Goal: Transaction & Acquisition: Subscribe to service/newsletter

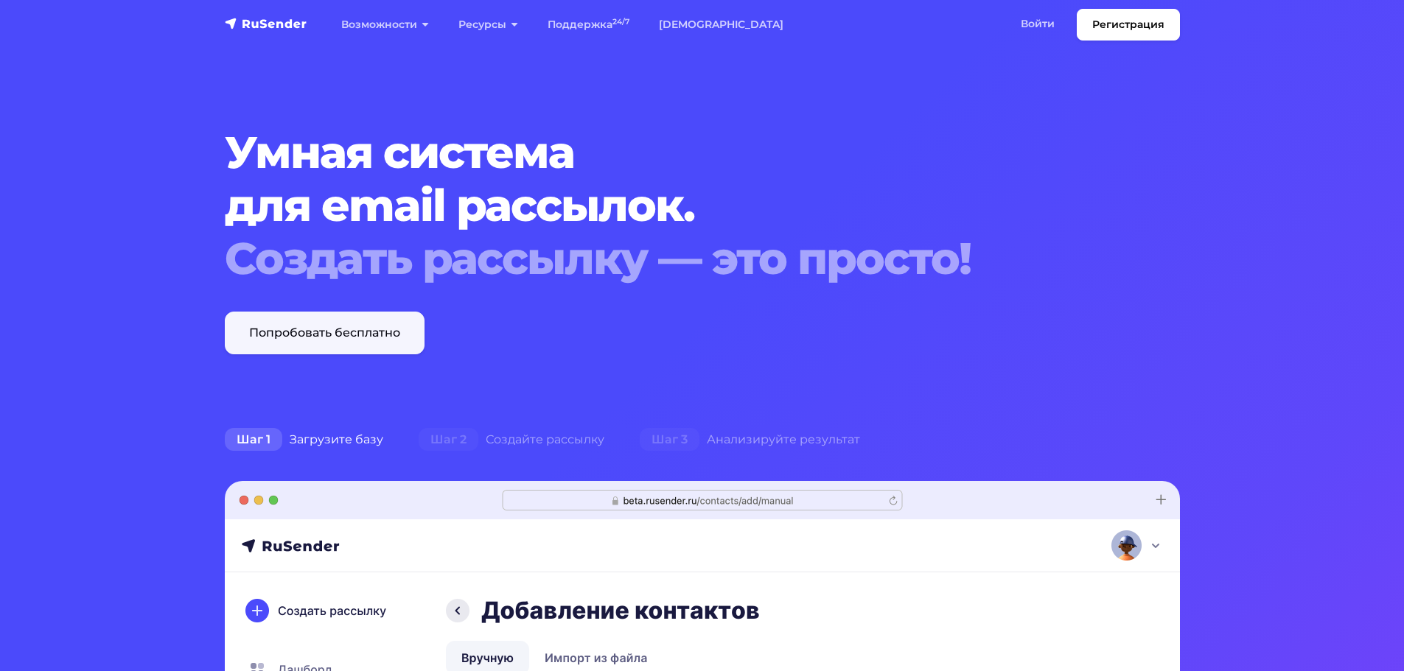
click at [410, 333] on link "Попробовать бесплатно" at bounding box center [325, 333] width 200 height 43
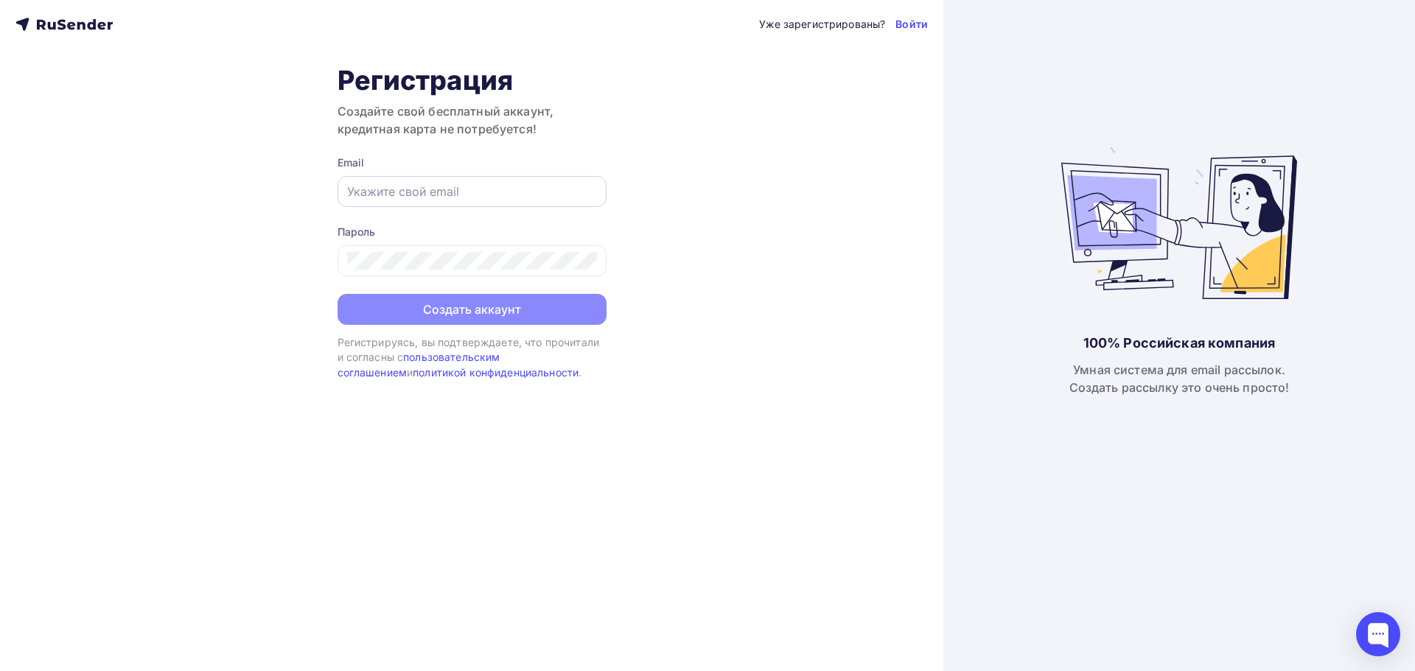
click at [498, 198] on input "text" at bounding box center [472, 192] width 250 height 18
click at [598, 153] on div "Регистрация Создайте свой бесплатный аккаунт, кредитная карта не потребуется! E…" at bounding box center [471, 222] width 269 height 316
click at [564, 178] on div at bounding box center [471, 191] width 269 height 31
click at [552, 185] on input "text" at bounding box center [472, 192] width 250 height 18
type input "ф"
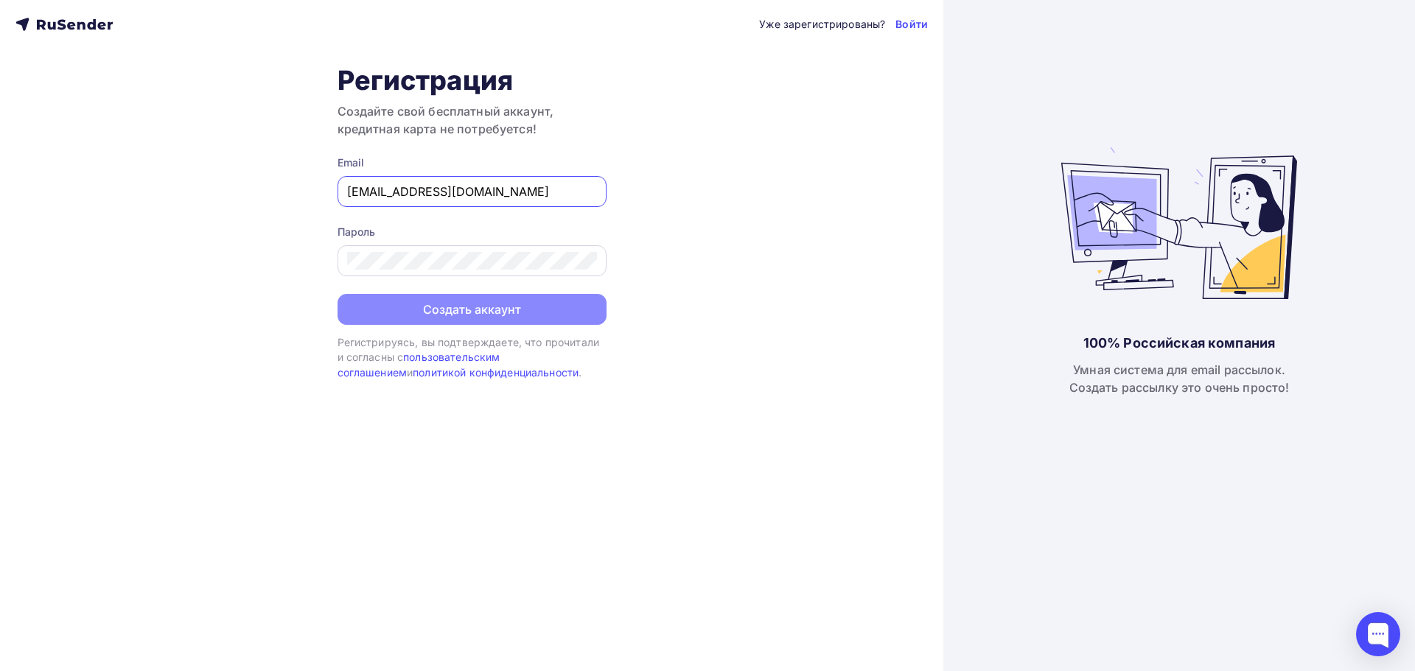
type input "an@perfume4home.ru"
click at [441, 269] on div at bounding box center [471, 260] width 269 height 31
click at [471, 311] on button "Создать аккаунт" at bounding box center [471, 310] width 269 height 31
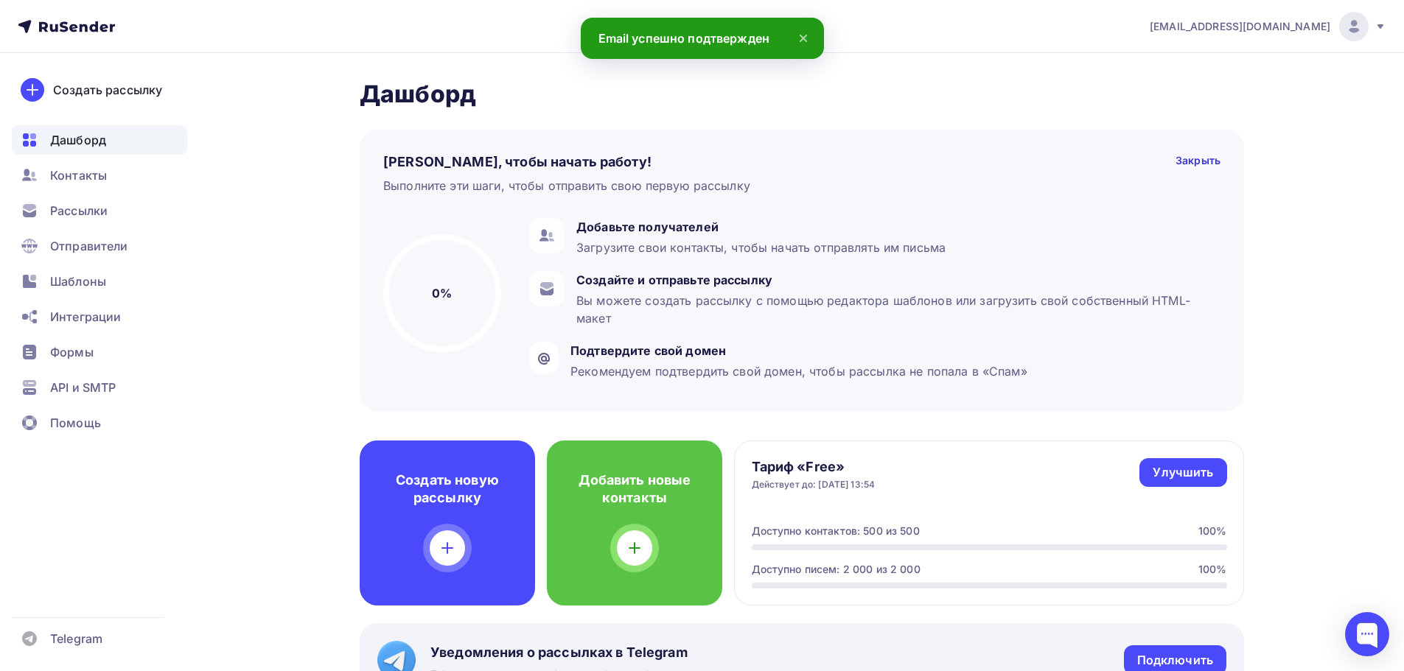
click at [809, 31] on icon at bounding box center [803, 38] width 18 height 18
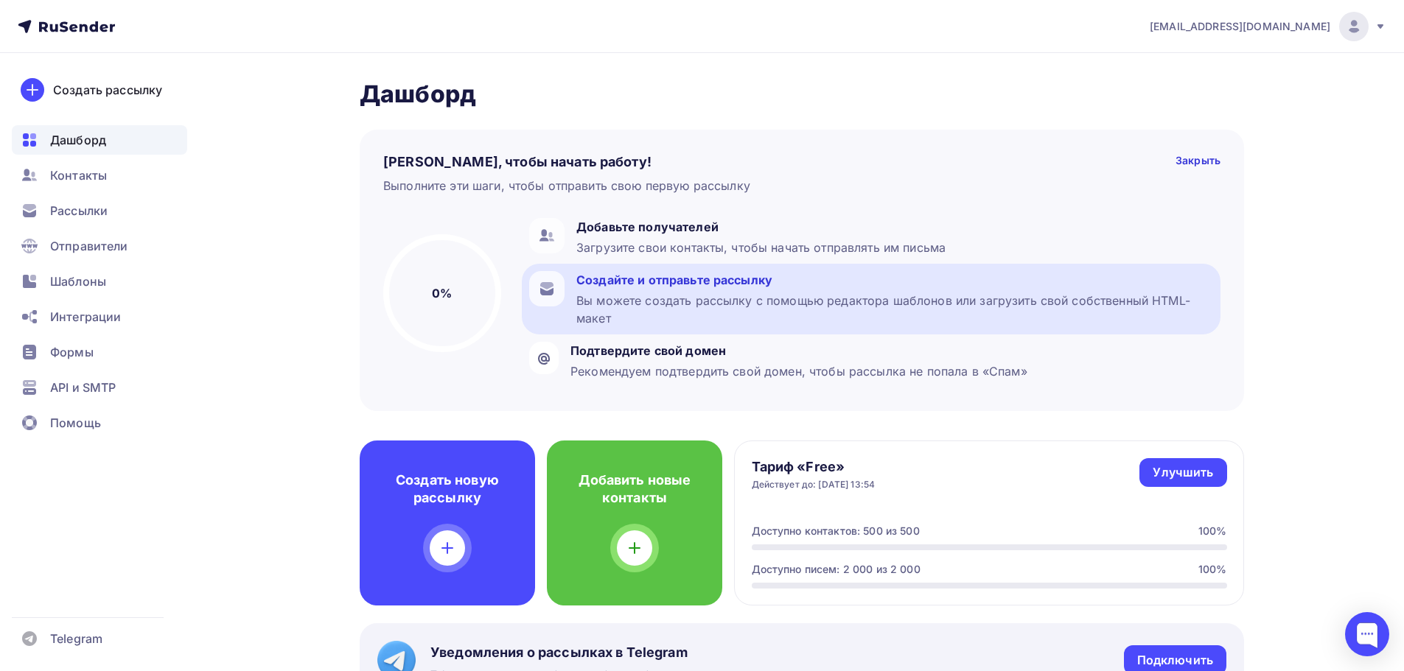
click at [689, 301] on div "Вы можете создать рассылку с помощью редактора шаблонов или загрузить свой собс…" at bounding box center [894, 309] width 637 height 35
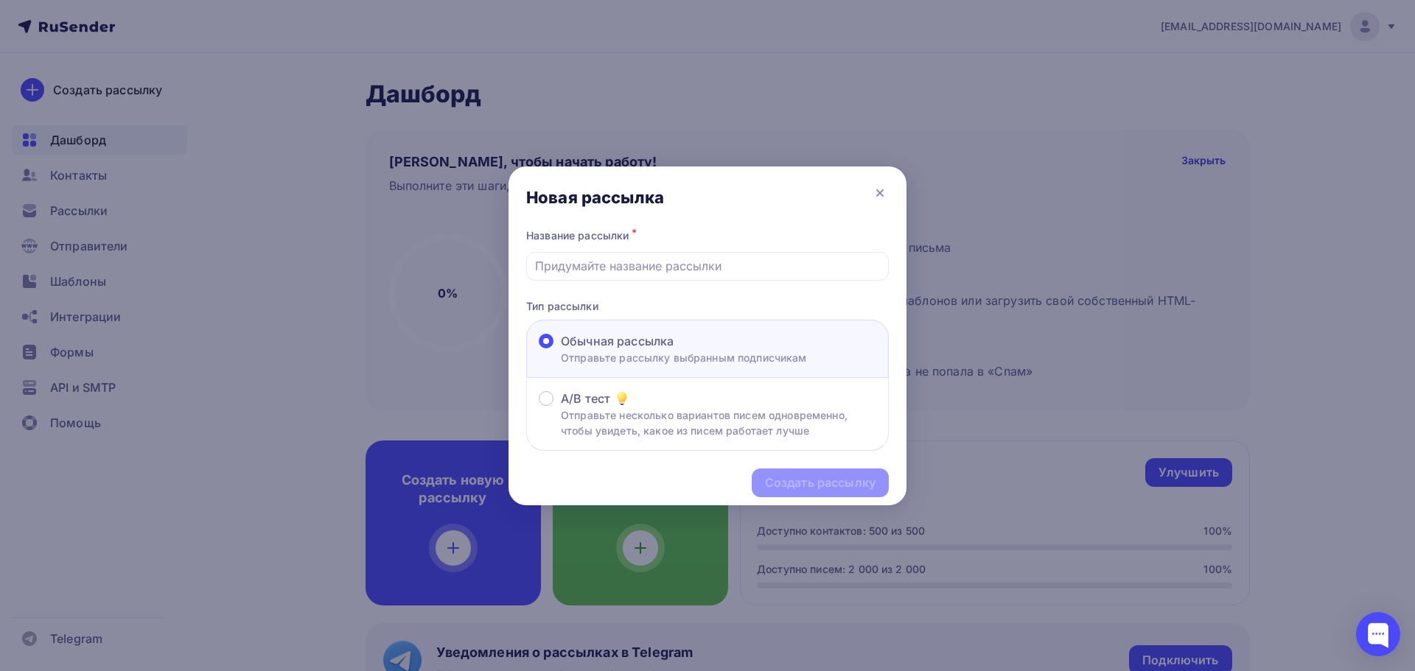
click at [738, 332] on div "Обычная рассылка" at bounding box center [684, 341] width 246 height 18
click at [561, 350] on input "Обычная рассылка Отправьте рассылку выбранным подписчикам" at bounding box center [561, 350] width 0 height 0
click at [673, 350] on p "Отправьте рассылку выбранным подписчикам" at bounding box center [684, 357] width 246 height 15
click at [561, 350] on input "Обычная рассылка Отправьте рассылку выбранным подписчикам" at bounding box center [561, 350] width 0 height 0
click at [704, 269] on input "text" at bounding box center [708, 266] width 346 height 18
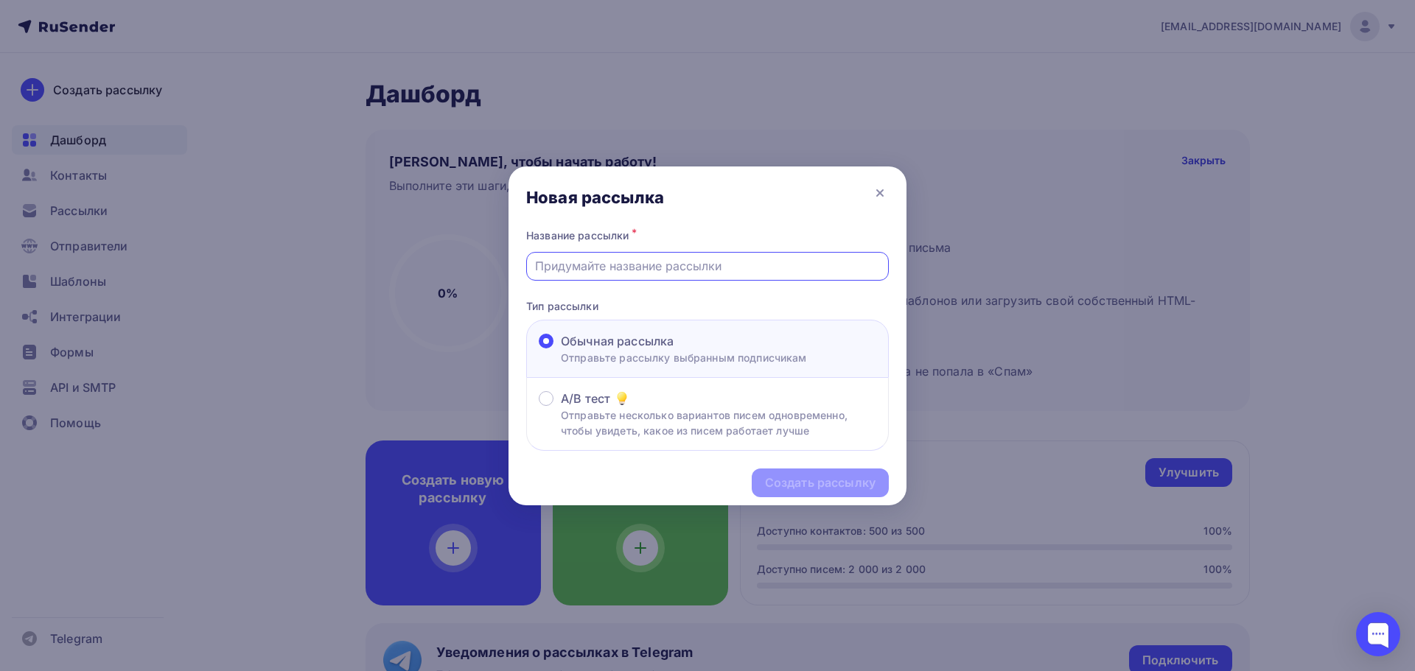
click at [892, 182] on div "Новая рассылка" at bounding box center [707, 196] width 398 height 59
click at [882, 179] on div "Новая рассылка" at bounding box center [707, 196] width 398 height 59
click at [880, 192] on icon at bounding box center [880, 193] width 18 height 18
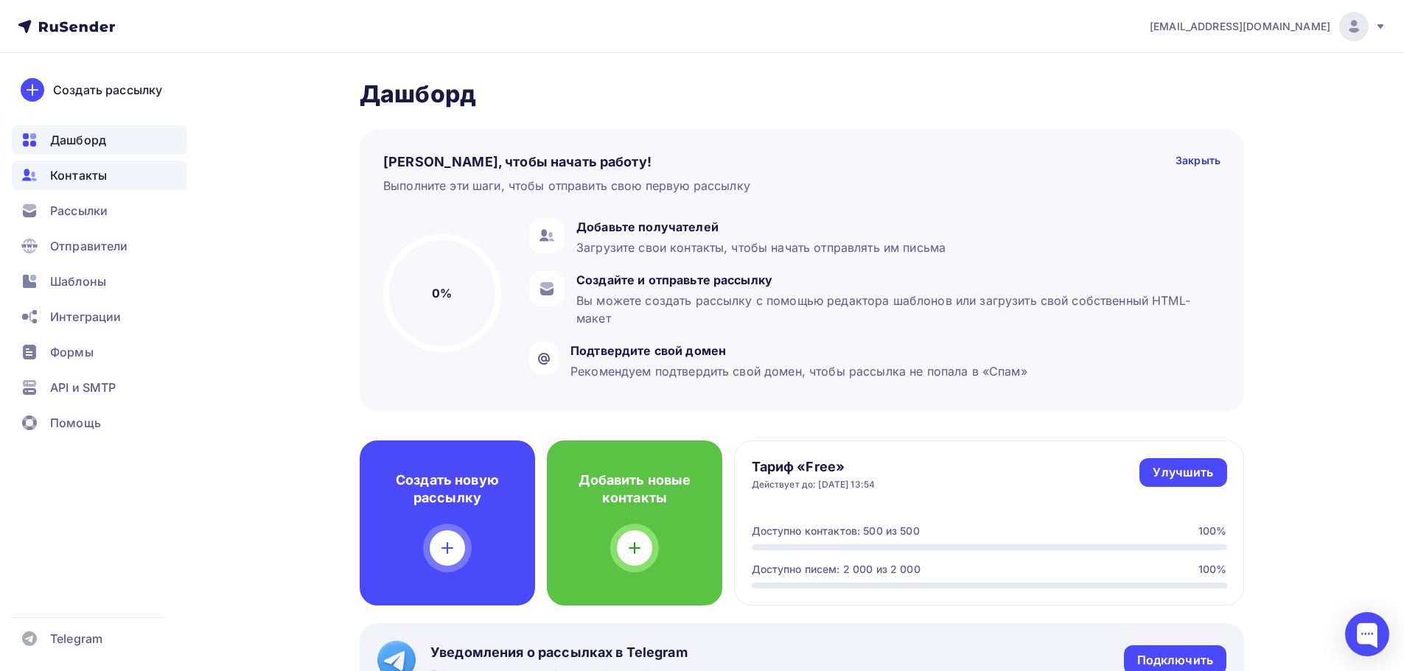
click at [86, 172] on span "Контакты" at bounding box center [78, 176] width 57 height 18
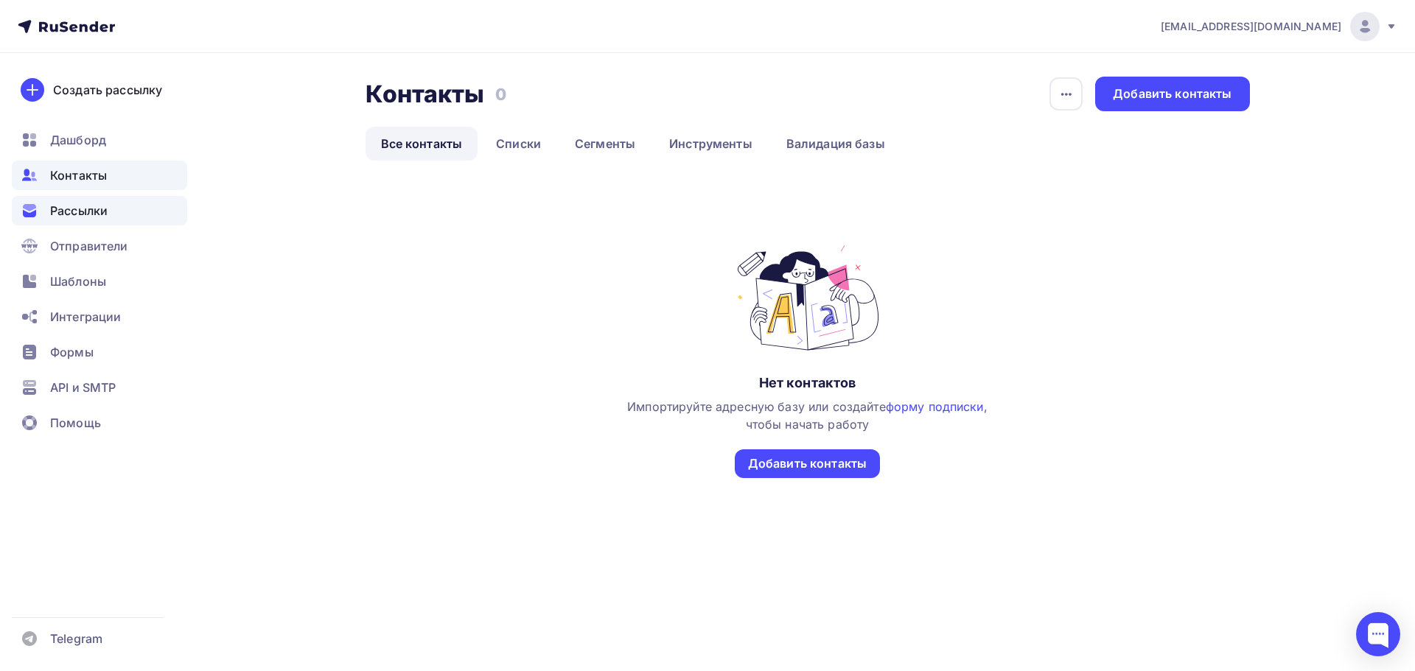
click at [91, 209] on span "Рассылки" at bounding box center [78, 211] width 57 height 18
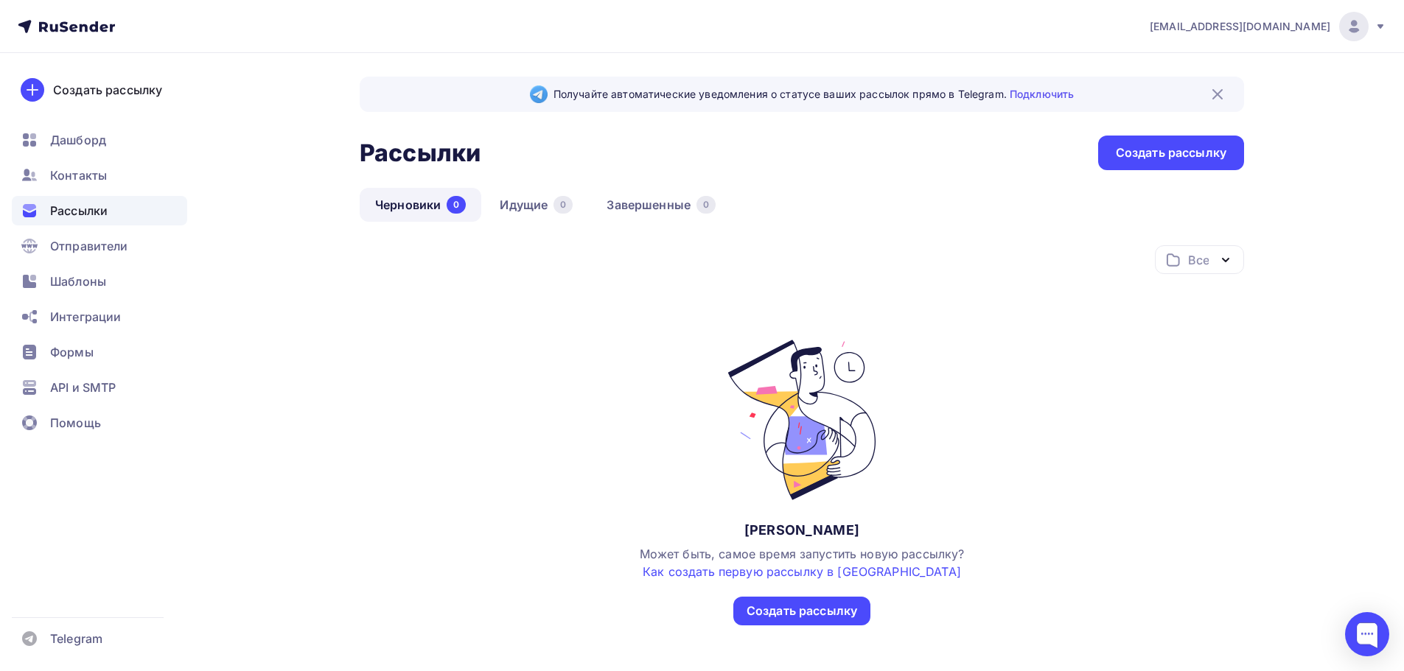
click at [1361, 15] on div at bounding box center [1353, 26] width 29 height 29
click at [1221, 58] on link "Аккаунт" at bounding box center [1254, 64] width 248 height 29
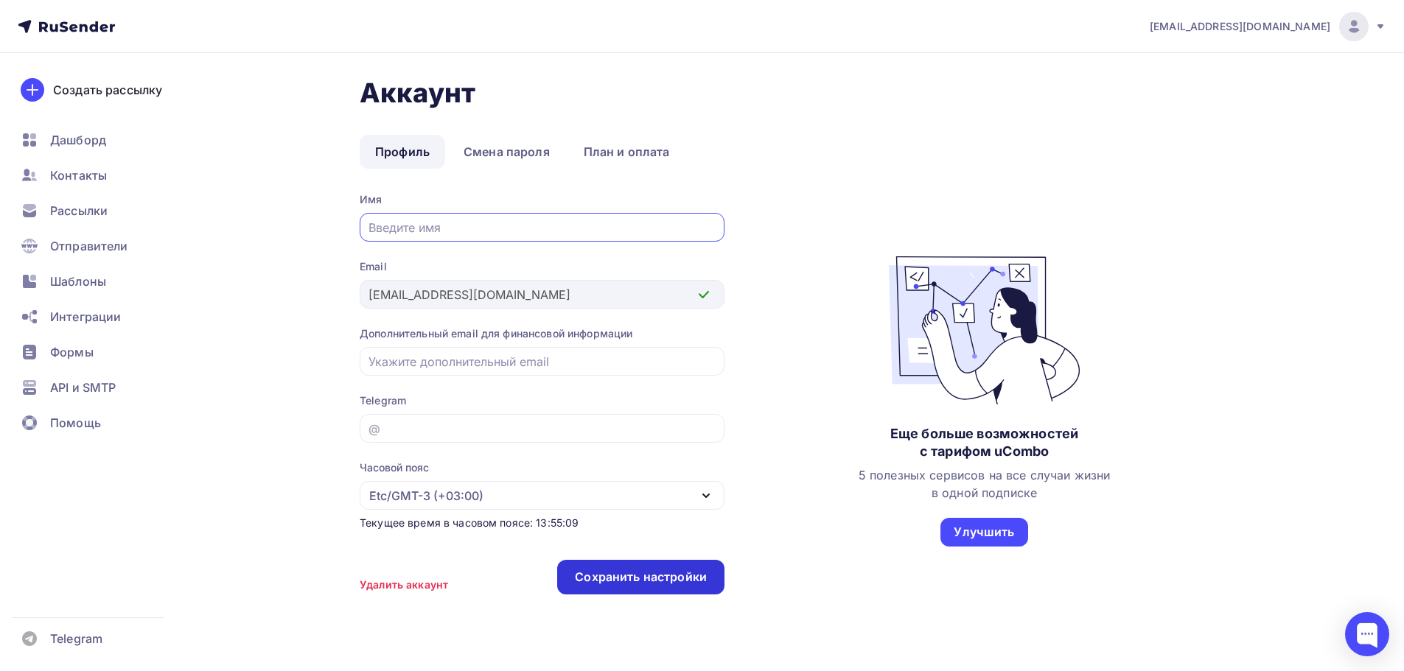
click at [609, 587] on div "Сохранить настройки" at bounding box center [640, 577] width 167 height 35
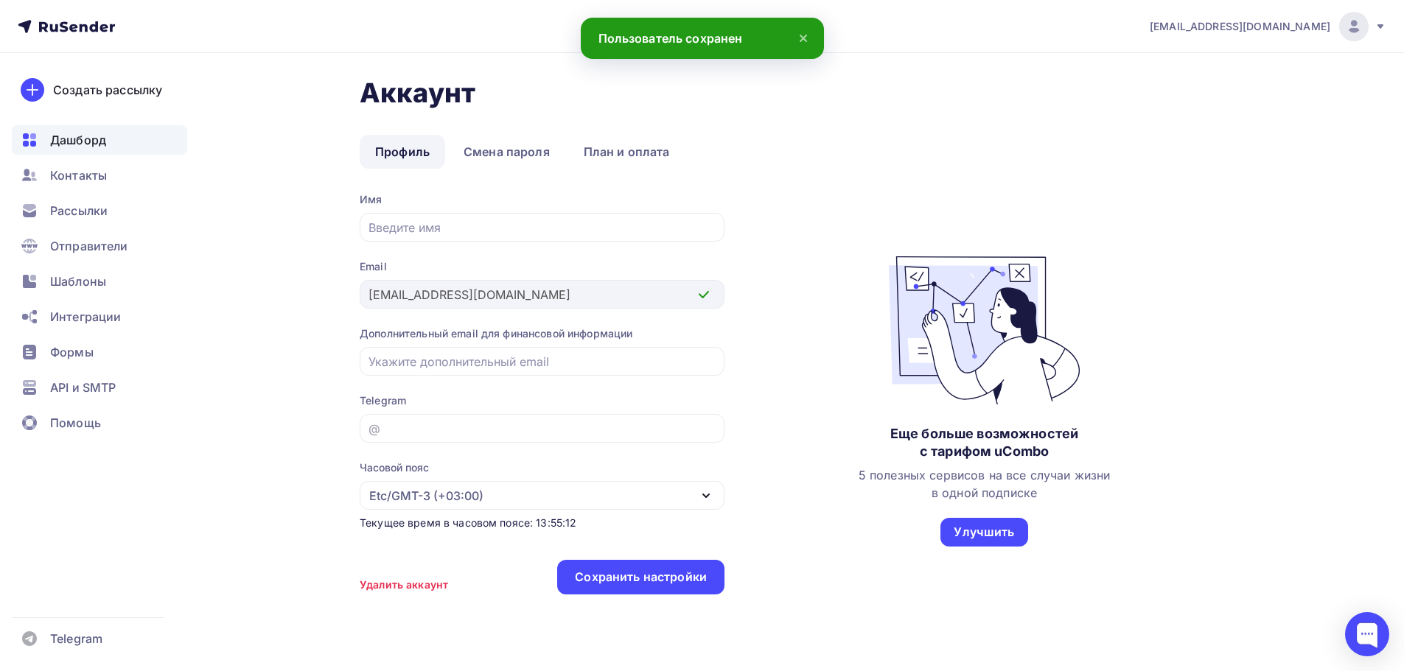
click at [98, 129] on div "Дашборд" at bounding box center [99, 139] width 175 height 29
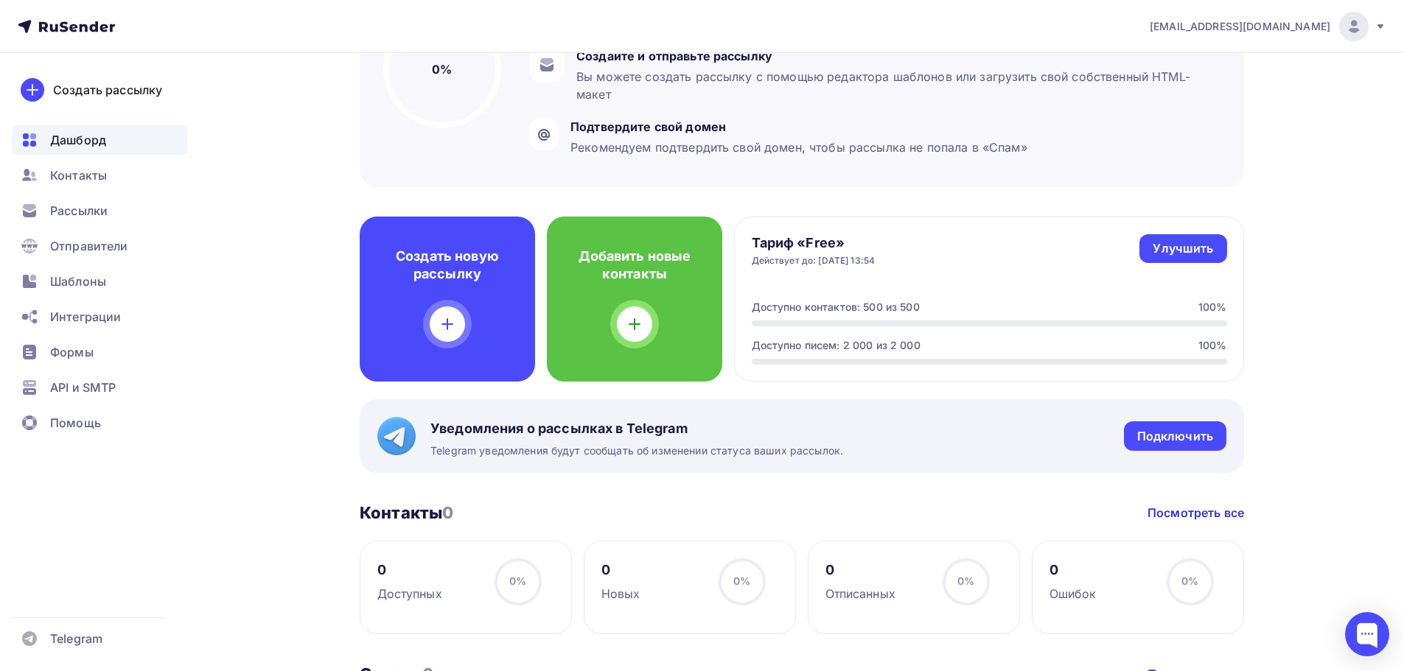
scroll to position [221, 0]
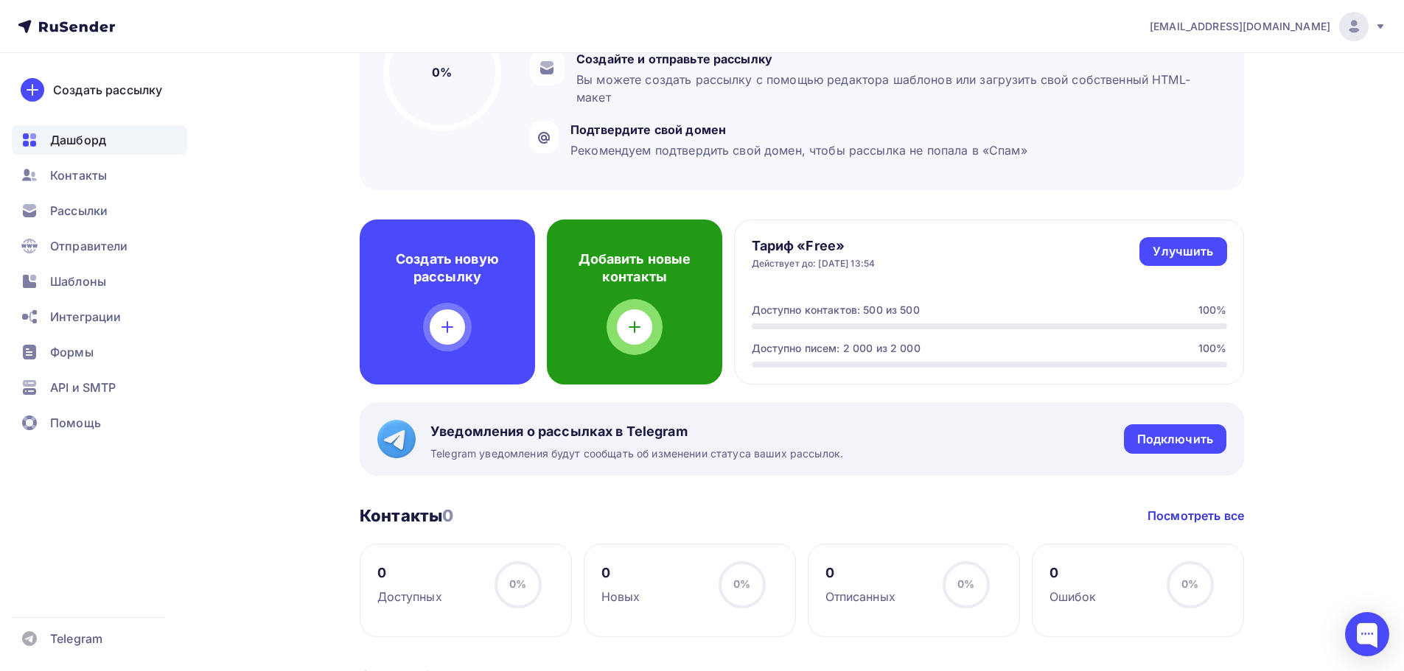
click at [652, 332] on div "Добавить новые контакты" at bounding box center [634, 302] width 175 height 165
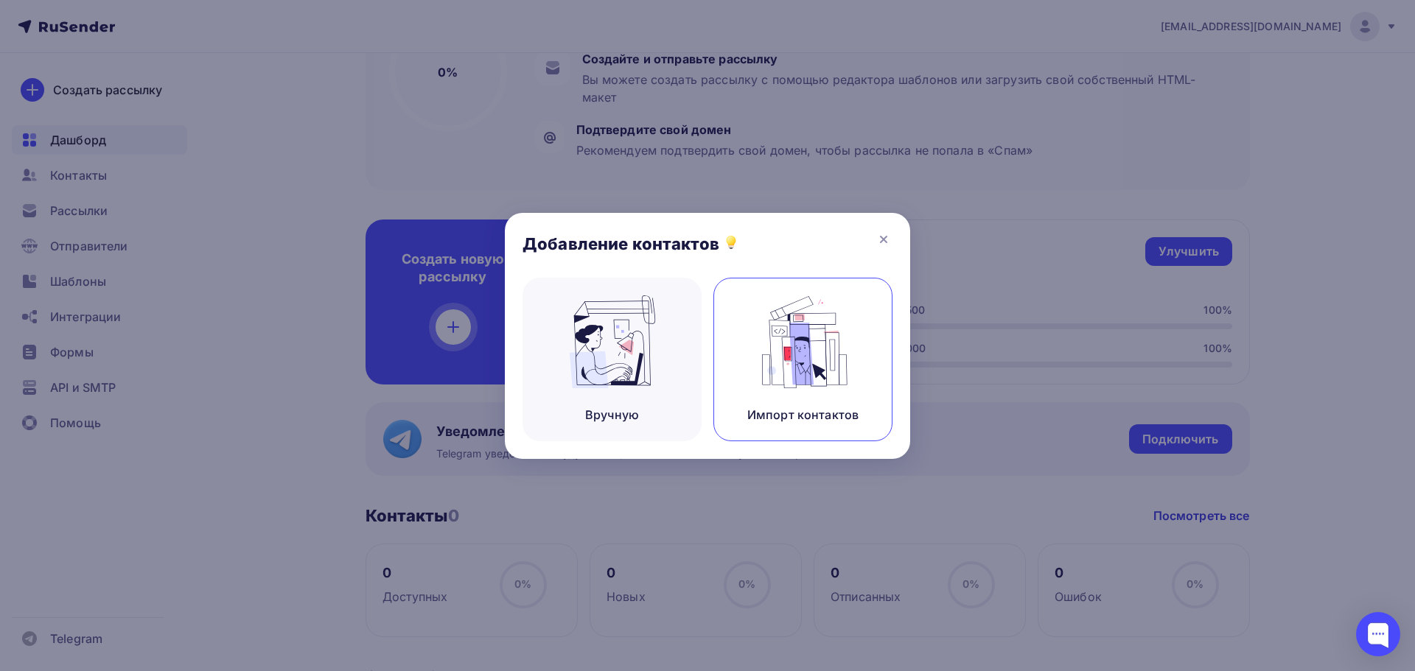
click at [805, 345] on img at bounding box center [803, 341] width 99 height 93
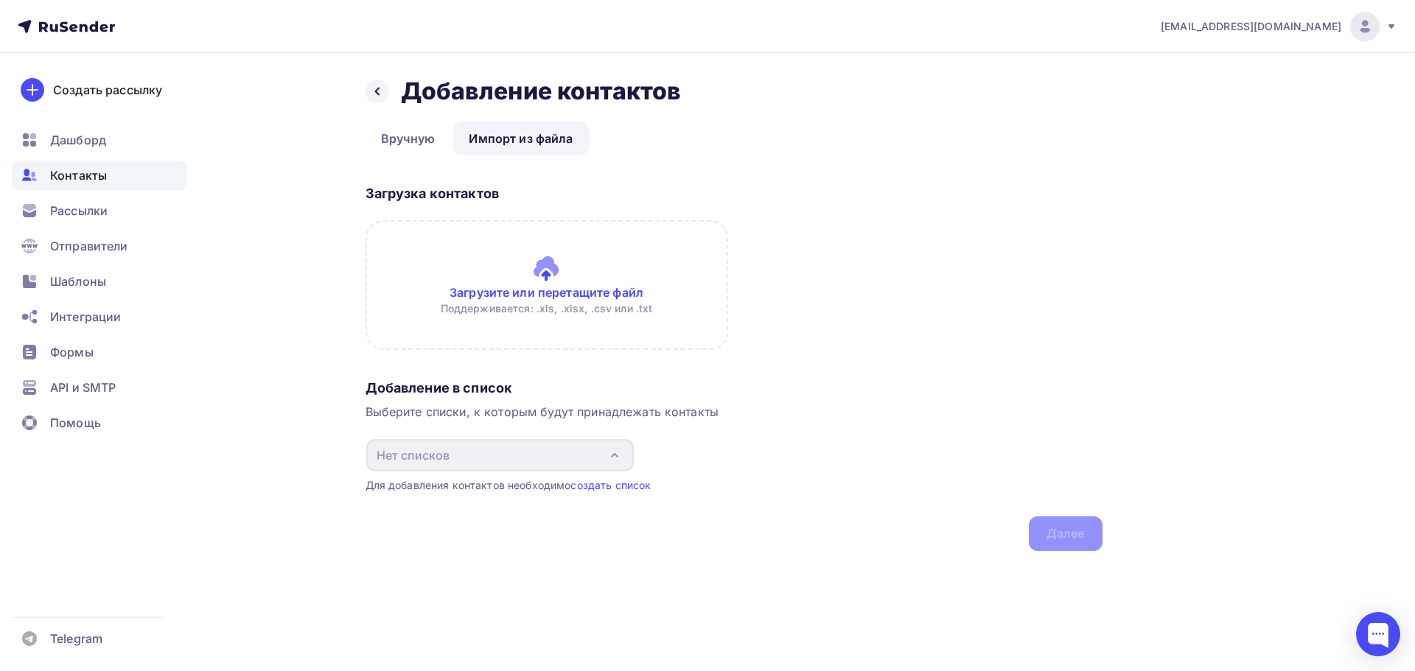
click at [550, 284] on input "file" at bounding box center [546, 285] width 363 height 130
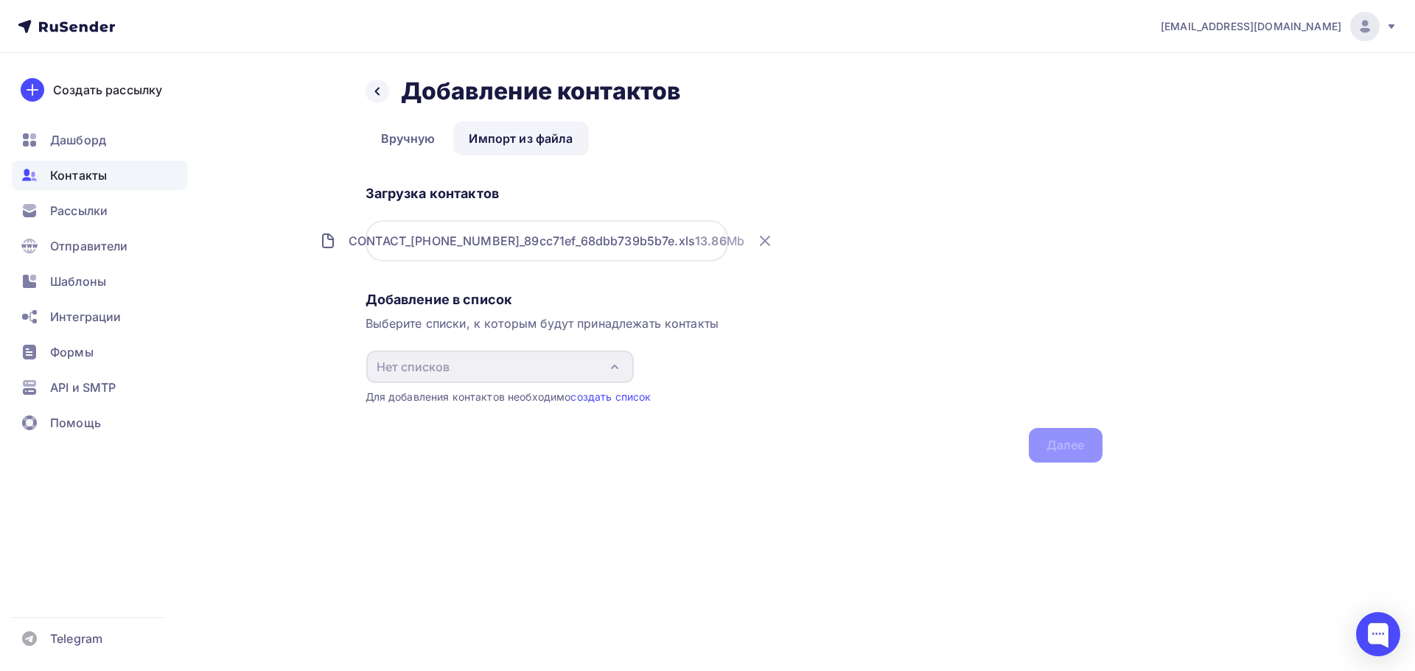
click at [511, 316] on div "Выберите списки, к которым будут принадлежать контакты" at bounding box center [733, 324] width 737 height 18
click at [513, 243] on div "CONTACT_[PHONE_NUMBER]_89cc71ef_68dbb739b5b7e.xls" at bounding box center [522, 241] width 346 height 18
click at [425, 144] on link "Вручную" at bounding box center [407, 139] width 85 height 34
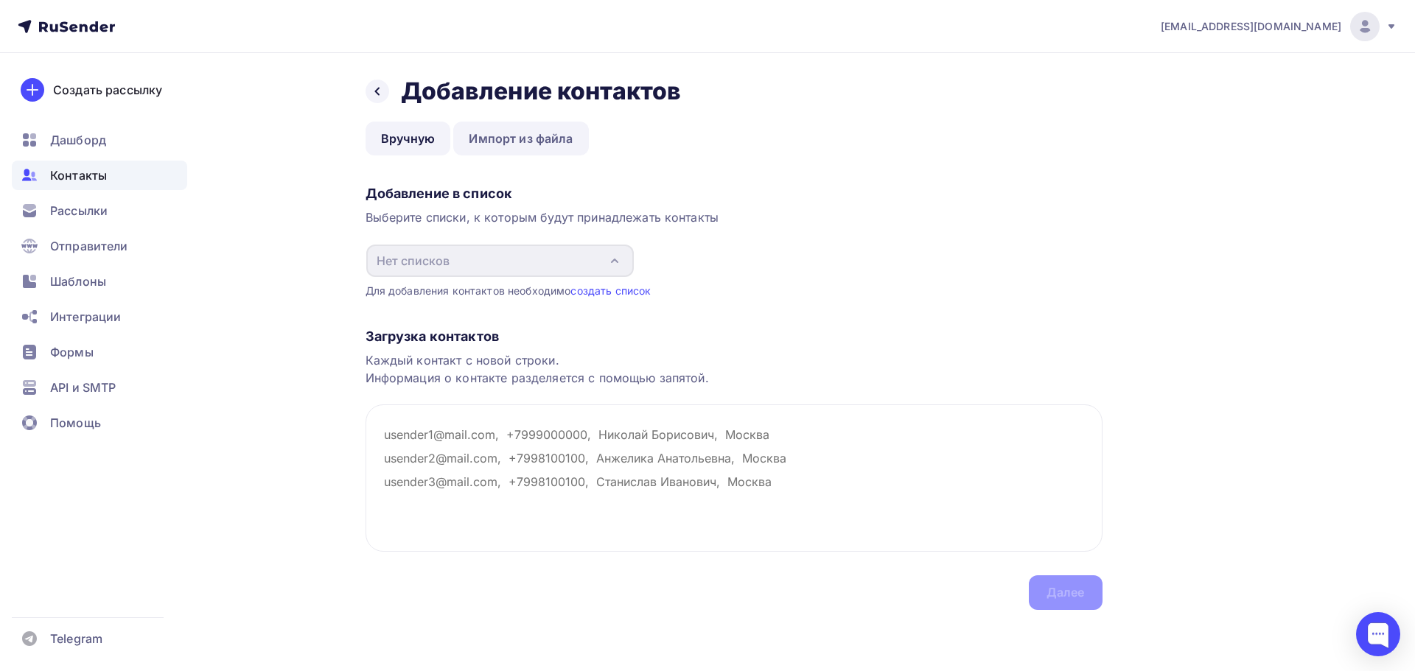
click at [491, 139] on link "Импорт из файла" at bounding box center [520, 139] width 135 height 34
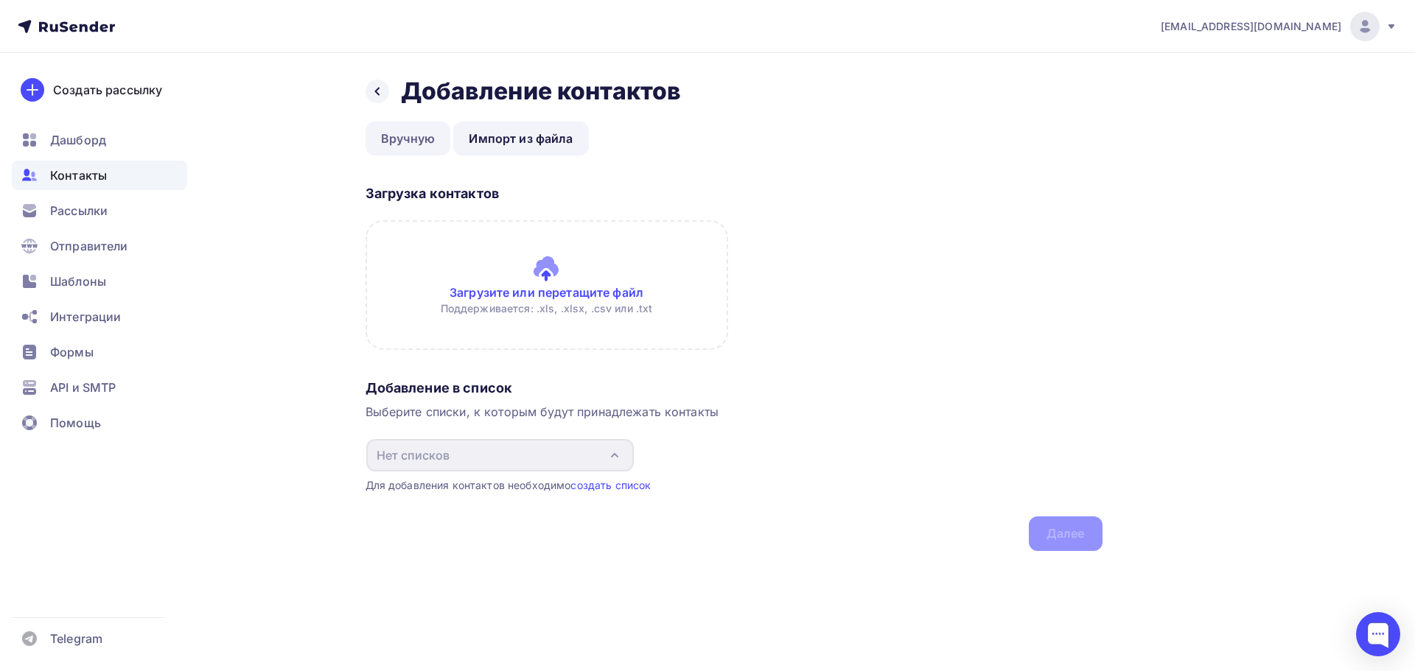
click at [445, 135] on link "Вручную" at bounding box center [407, 139] width 85 height 34
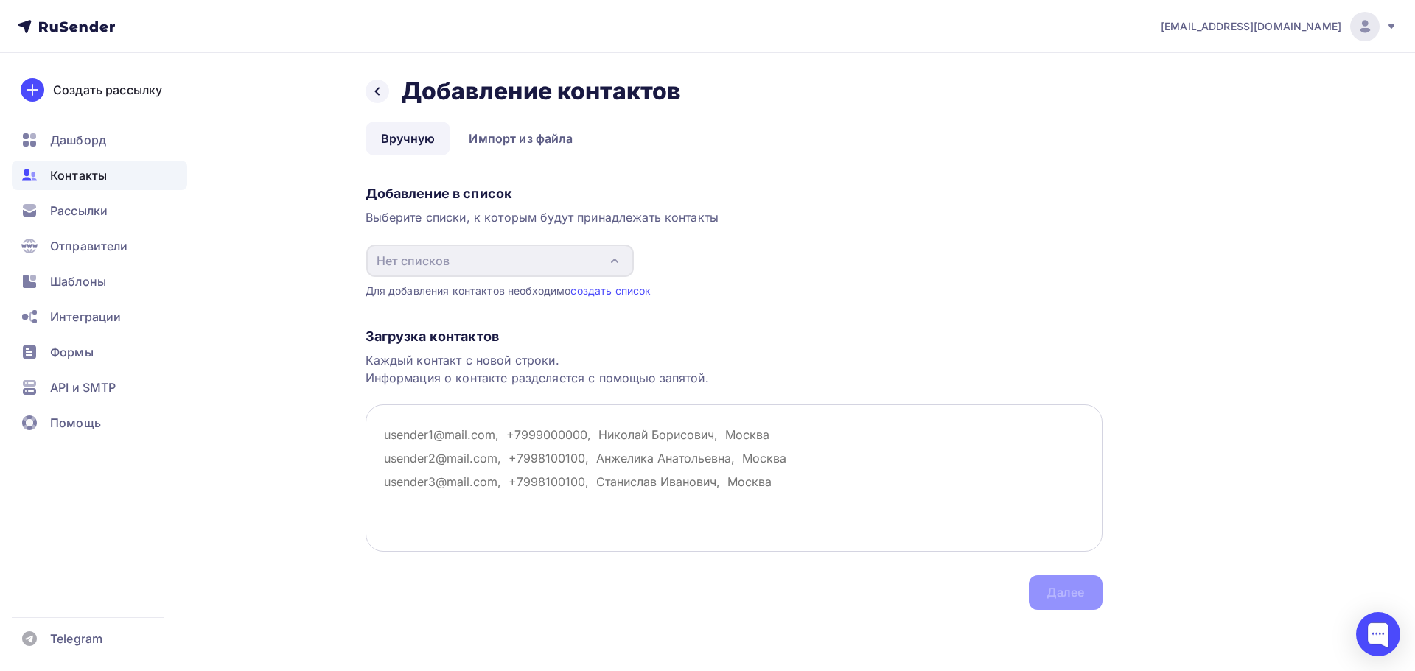
click at [590, 488] on textarea at bounding box center [733, 478] width 737 height 147
click at [573, 129] on link "Импорт из файла" at bounding box center [520, 139] width 135 height 34
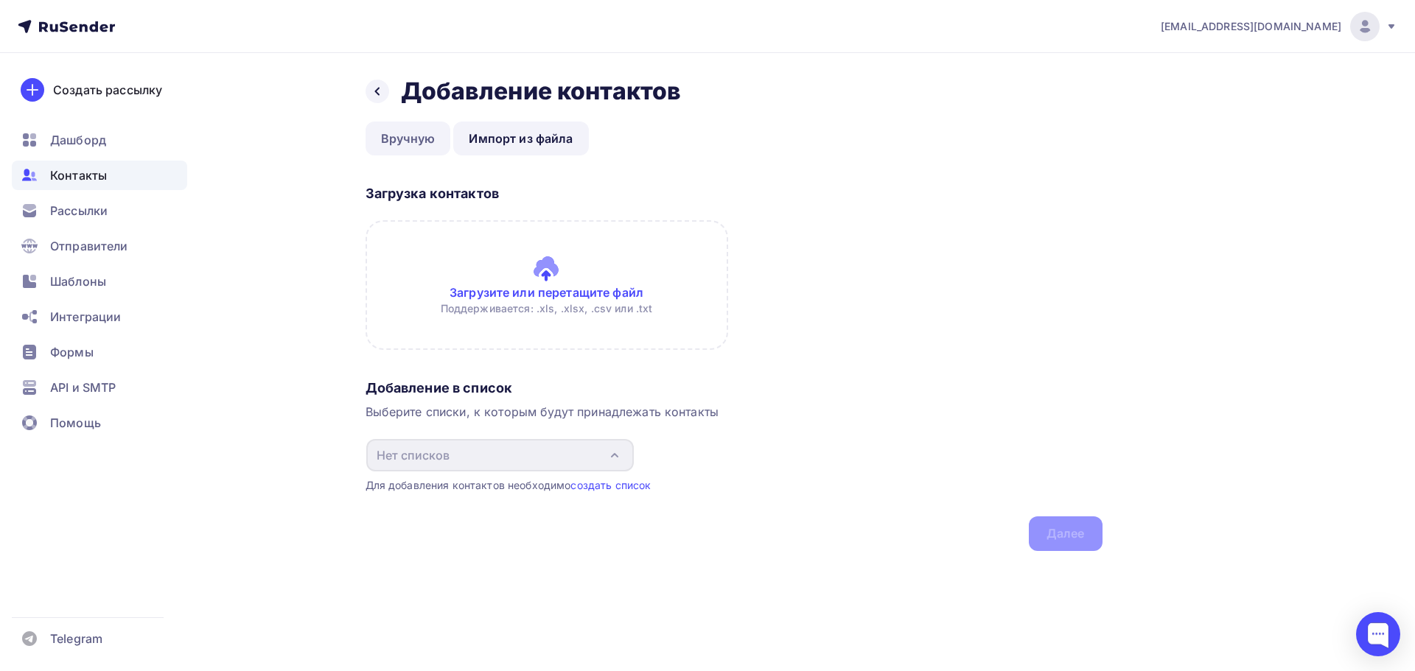
click at [421, 136] on link "Вручную" at bounding box center [407, 139] width 85 height 34
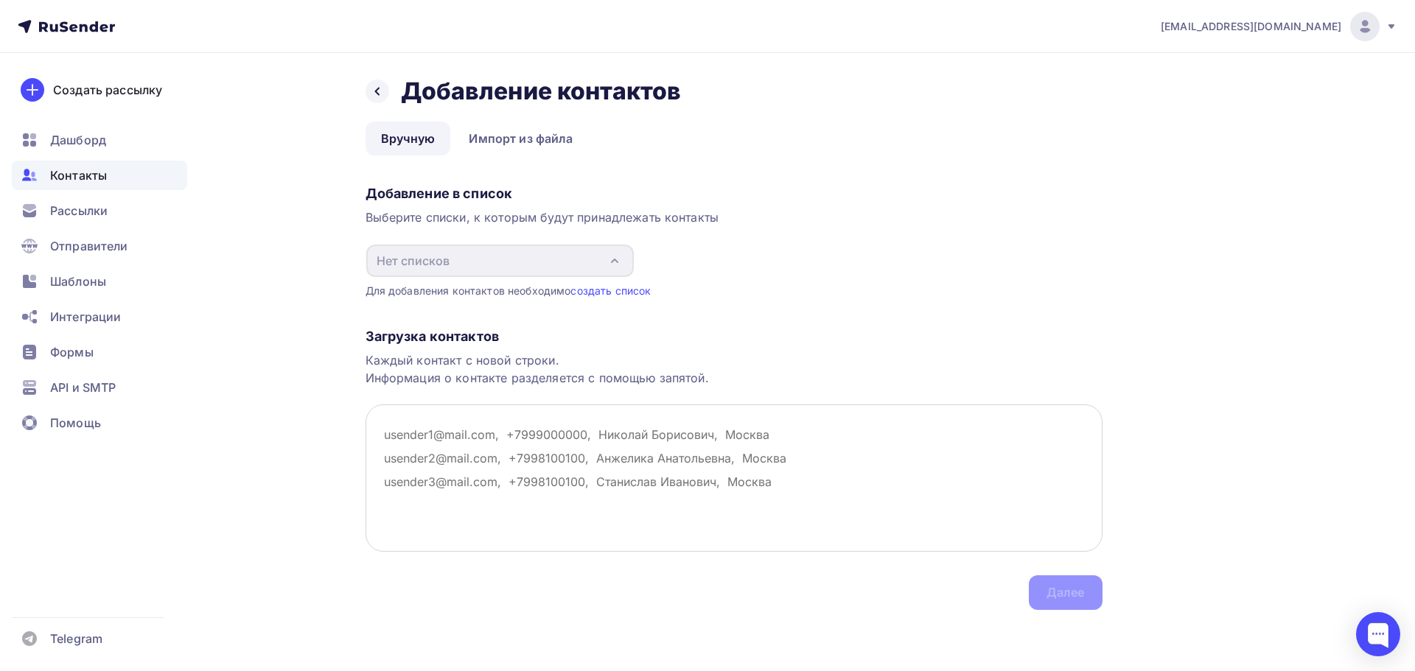
click at [540, 416] on textarea at bounding box center [733, 478] width 737 height 147
paste textarea "[PERSON_NAME][EMAIL_ADDRESS][PERSON_NAME][DOMAIN_NAME] [EMAIL_ADDRESS][DOMAIN_N…"
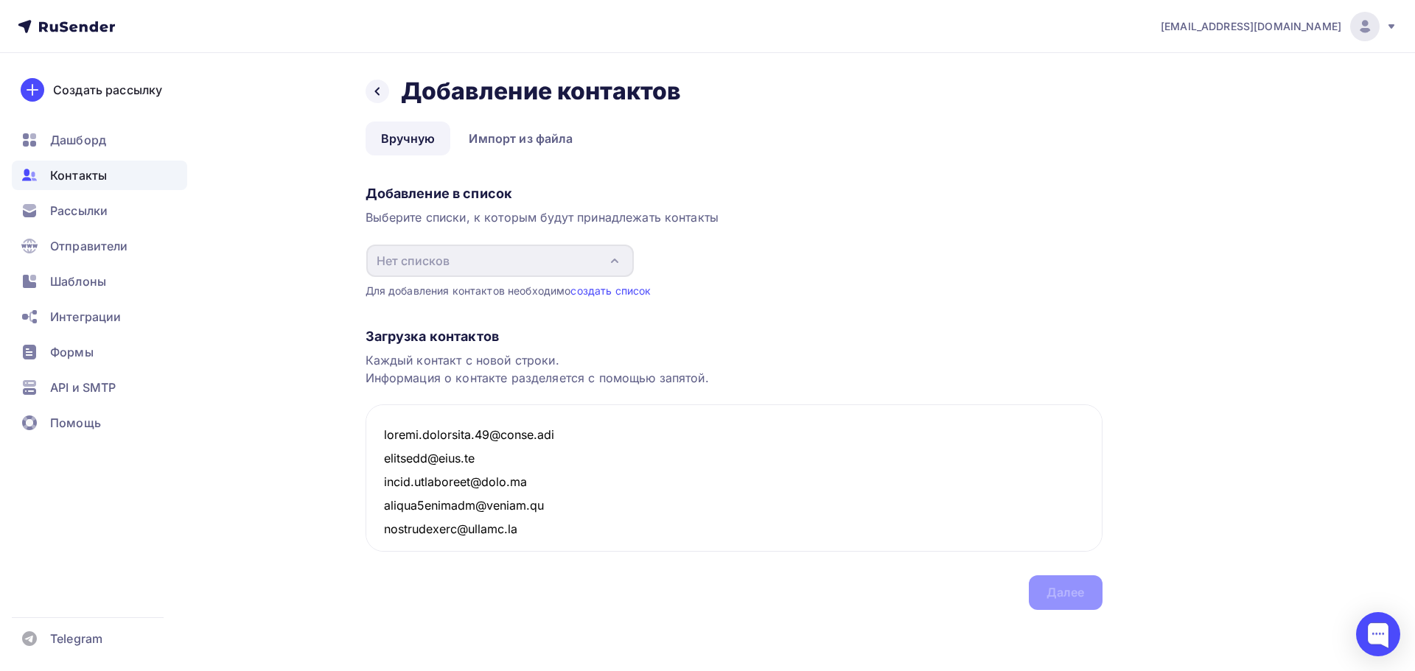
type textarea "[PERSON_NAME][EMAIL_ADDRESS][PERSON_NAME][DOMAIN_NAME] [EMAIL_ADDRESS][DOMAIN_N…"
click at [632, 290] on link "создать список" at bounding box center [610, 290] width 80 height 13
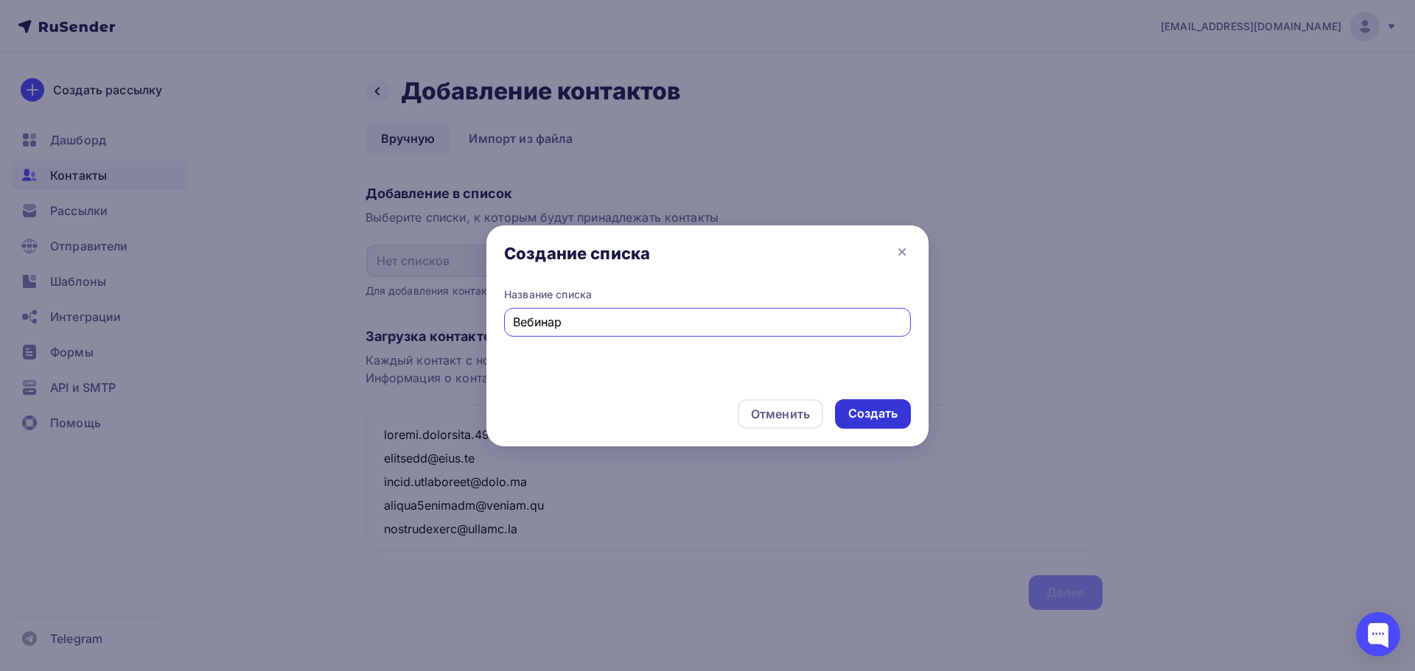
type input "Вебинар"
click at [859, 407] on div "Создать" at bounding box center [872, 413] width 49 height 17
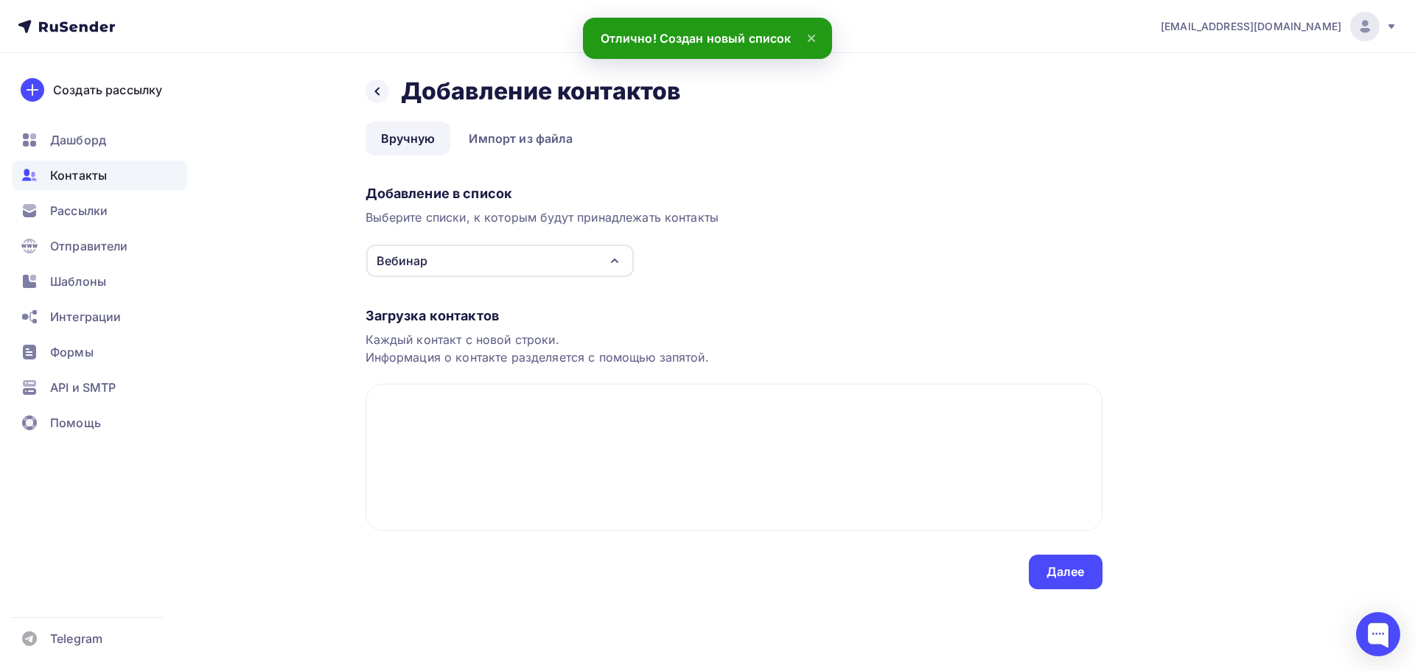
scroll to position [1179, 0]
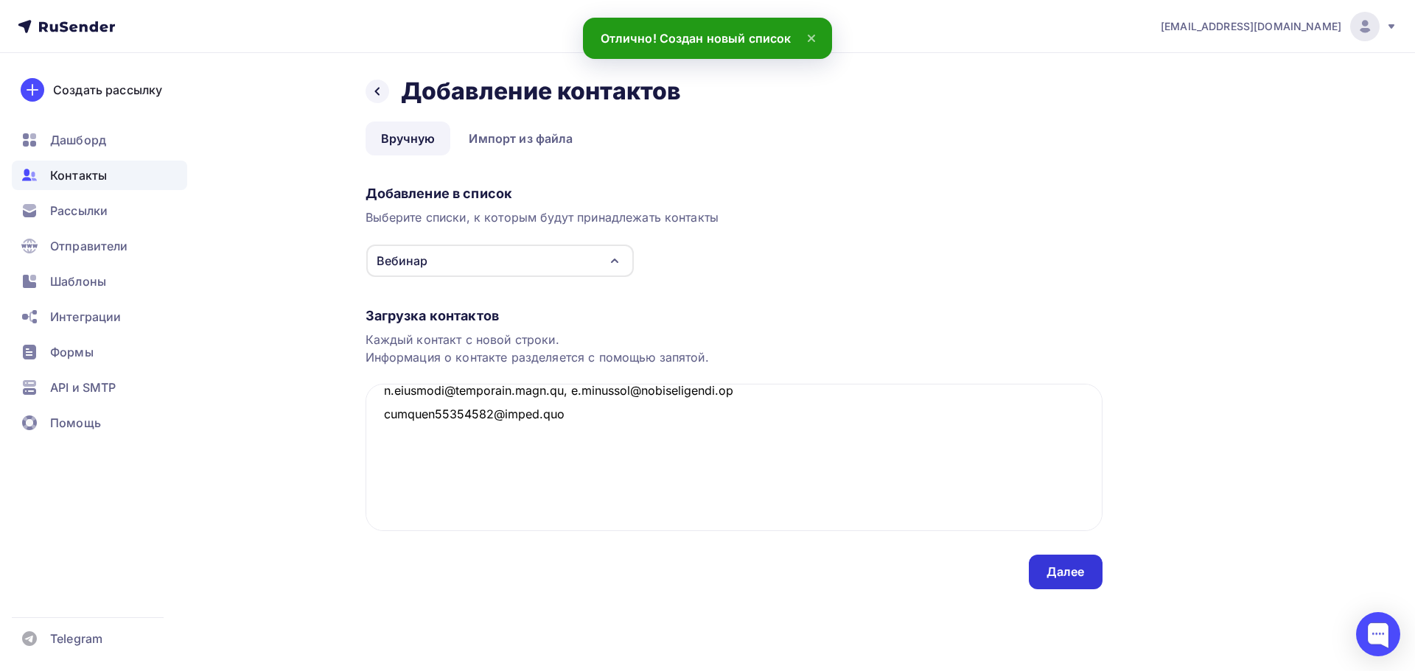
click at [1063, 566] on div "Далее" at bounding box center [1065, 572] width 38 height 17
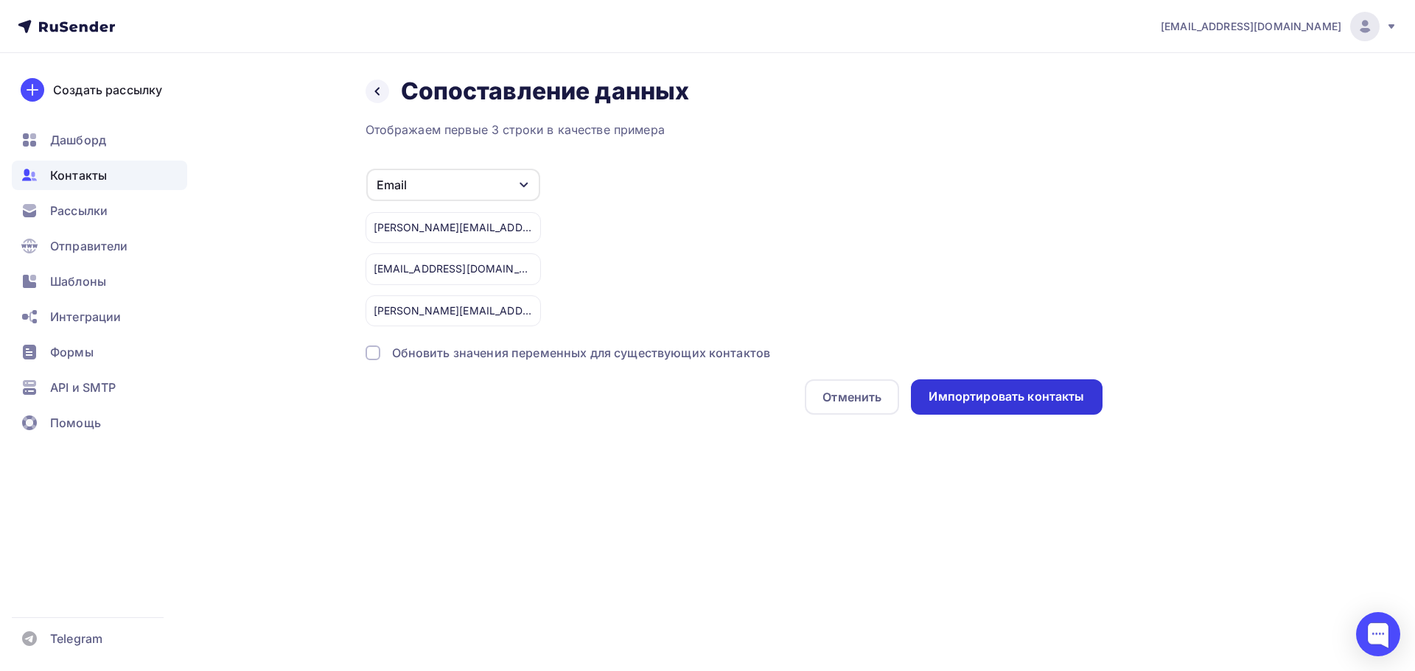
click at [1003, 394] on div "Импортировать контакты" at bounding box center [1005, 396] width 155 height 17
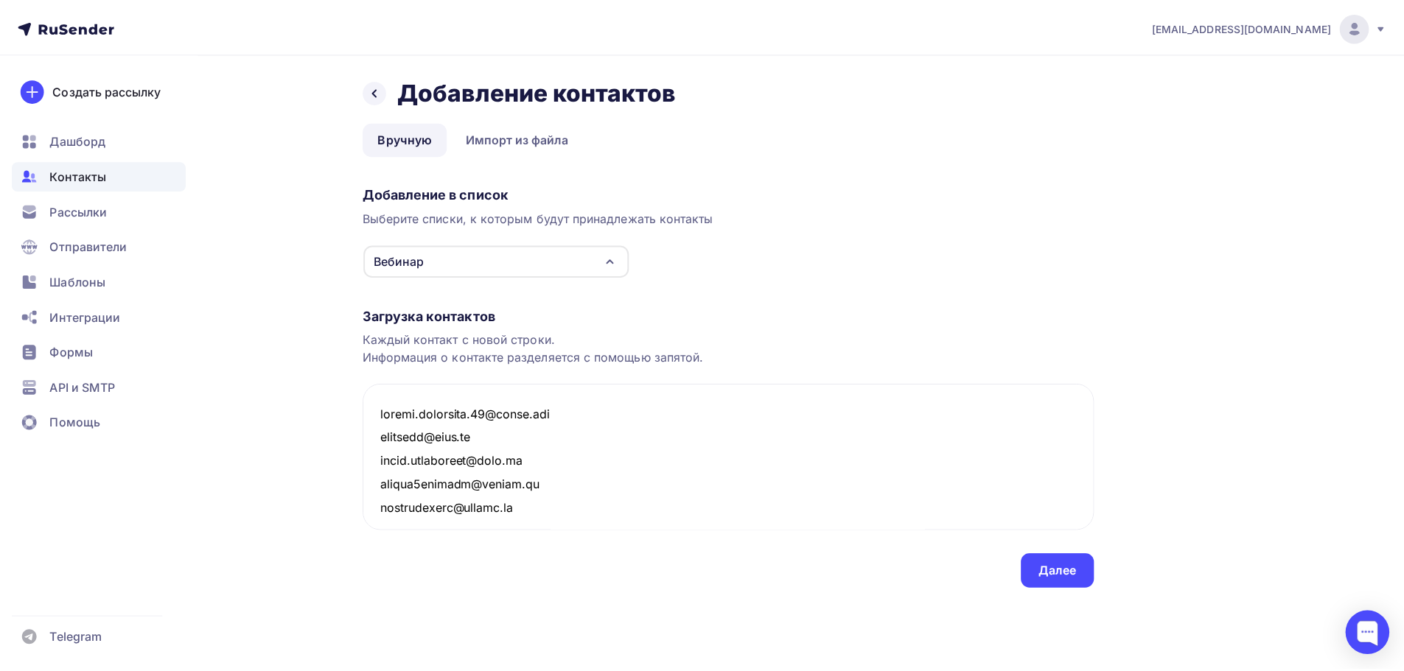
scroll to position [118865, 0]
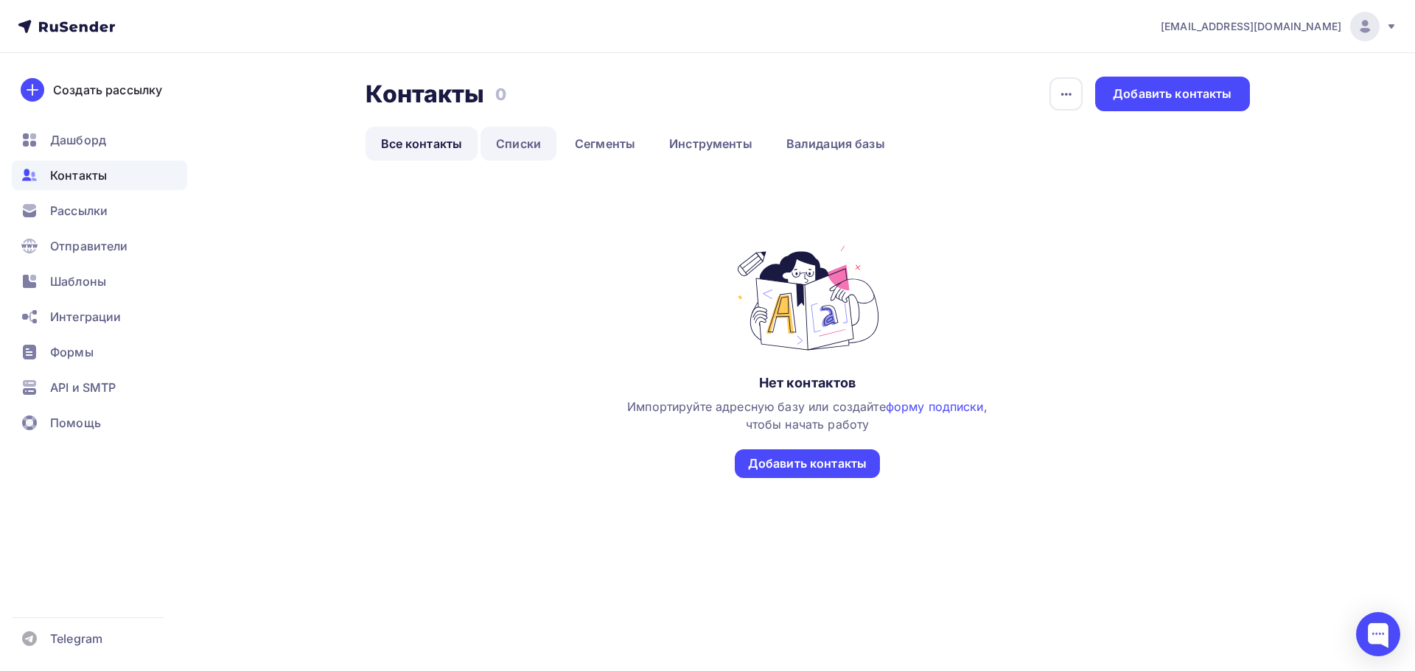
click at [524, 146] on link "Списки" at bounding box center [518, 144] width 76 height 34
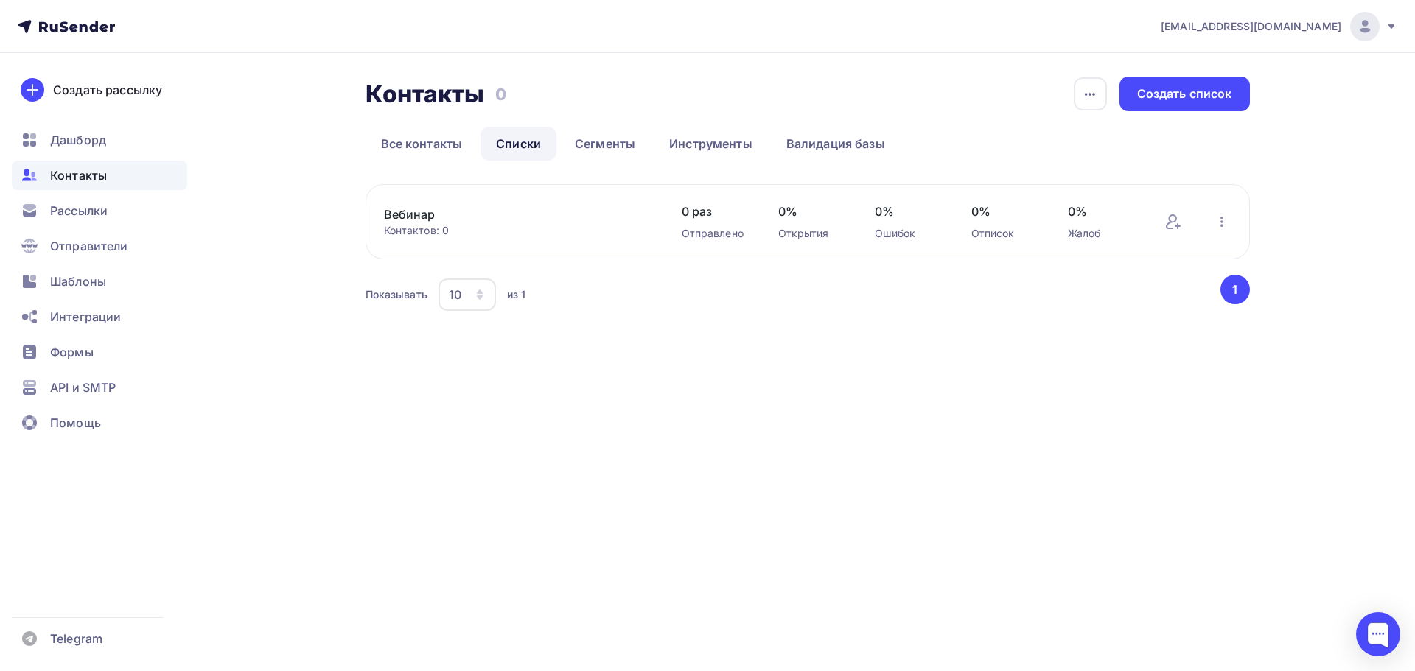
click at [420, 212] on link "Вебинар" at bounding box center [509, 215] width 251 height 18
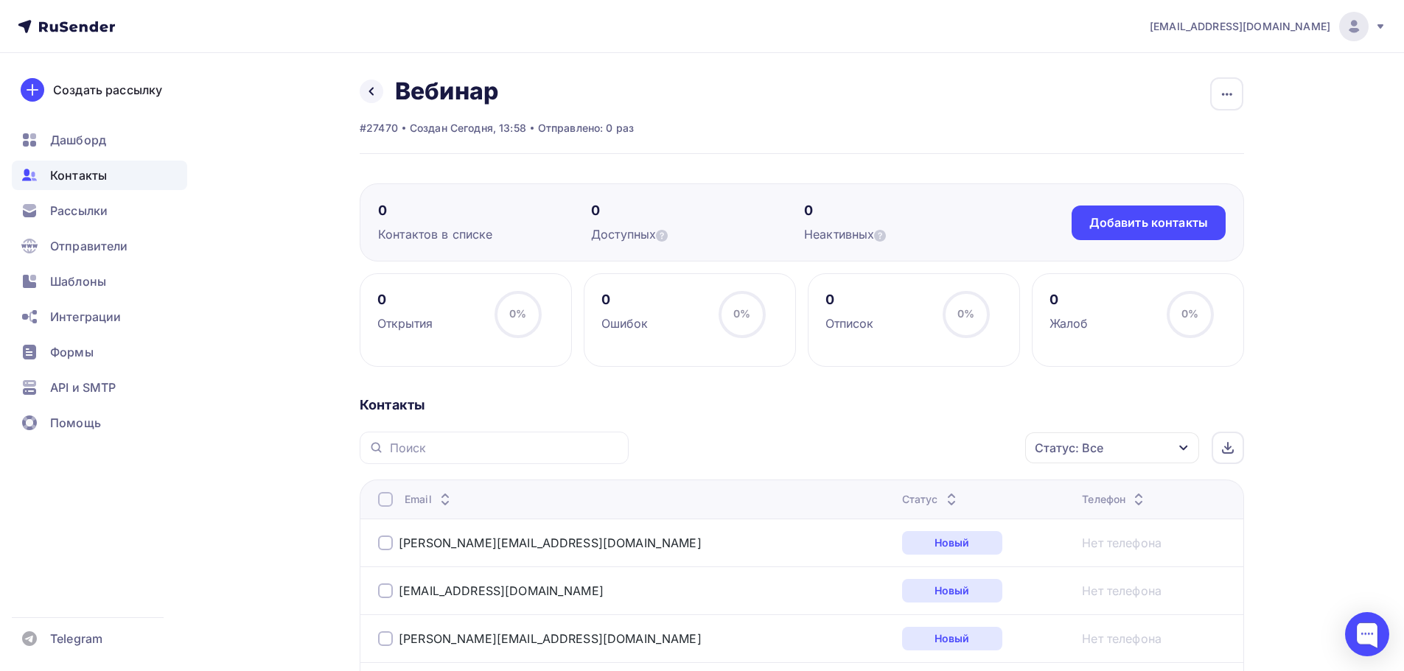
click at [391, 500] on div at bounding box center [385, 499] width 15 height 15
click at [384, 509] on th "Email" at bounding box center [628, 499] width 536 height 39
click at [386, 503] on div at bounding box center [385, 499] width 15 height 15
click at [1118, 228] on div "Добавить контакты" at bounding box center [1148, 222] width 119 height 17
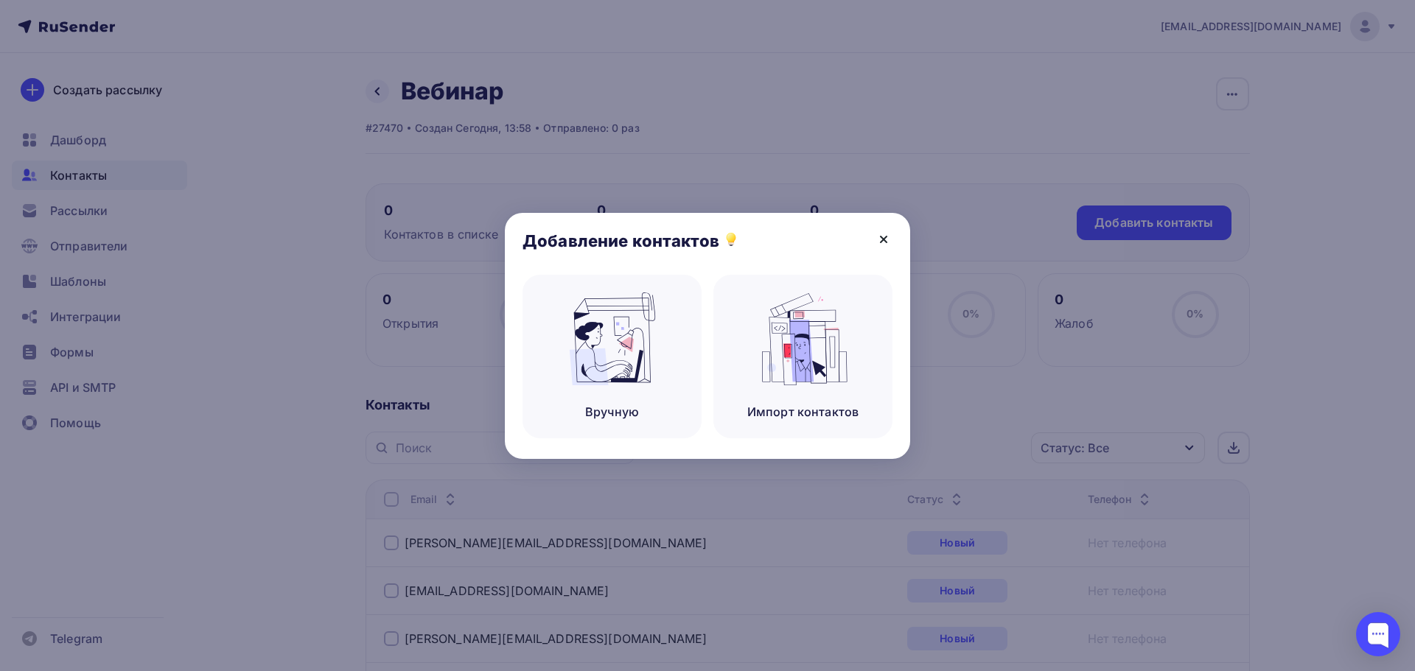
click at [878, 234] on icon at bounding box center [884, 240] width 18 height 18
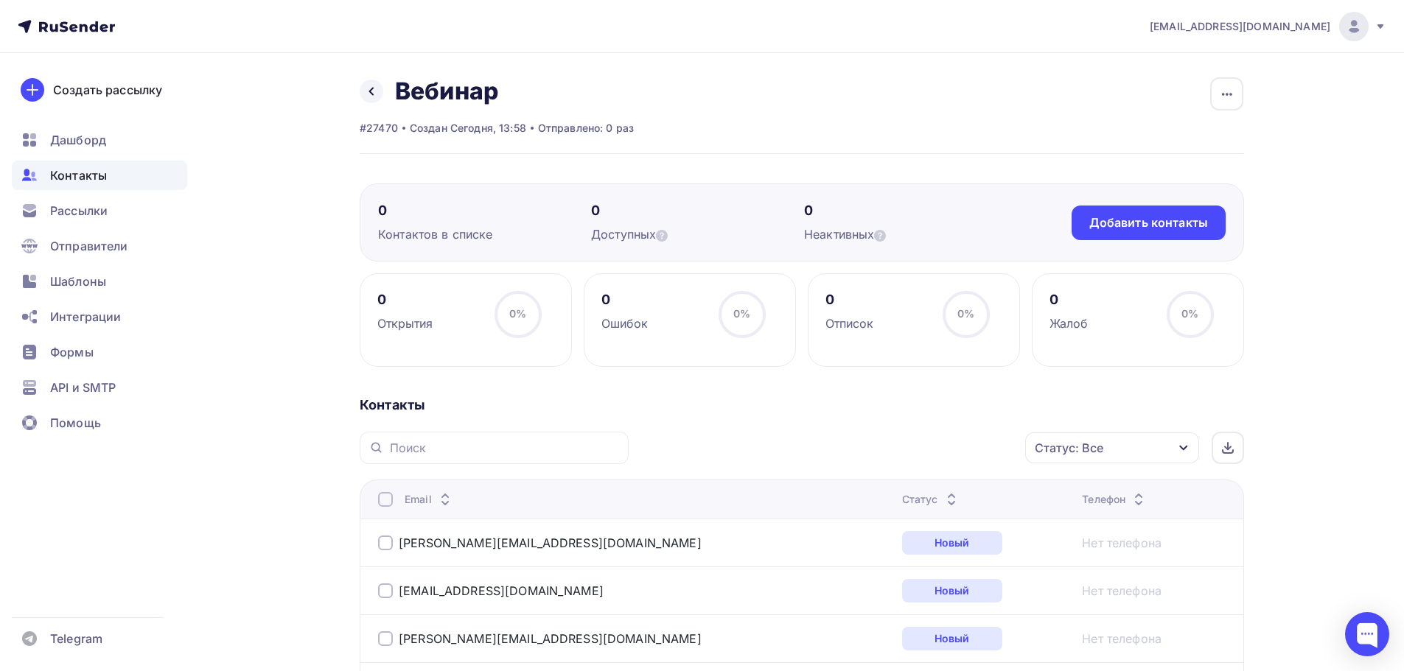
click at [368, 95] on icon at bounding box center [371, 91] width 12 height 12
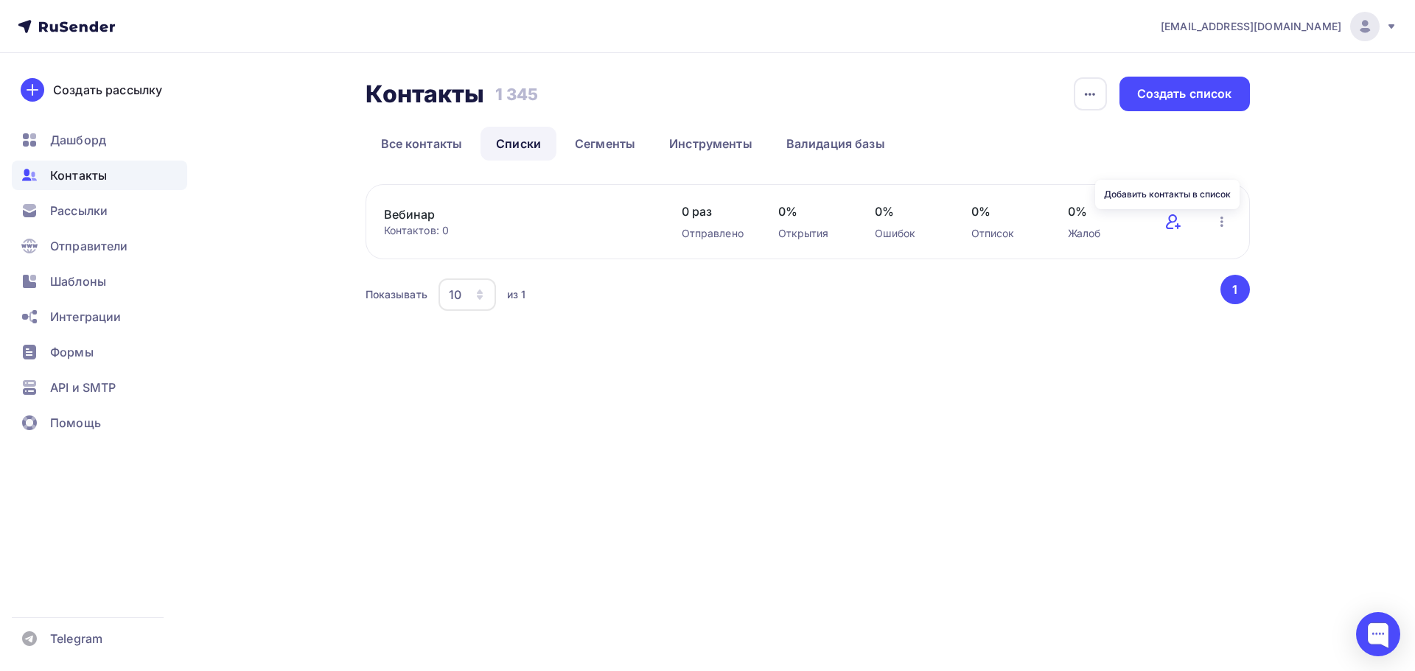
click at [1177, 223] on icon at bounding box center [1173, 222] width 18 height 18
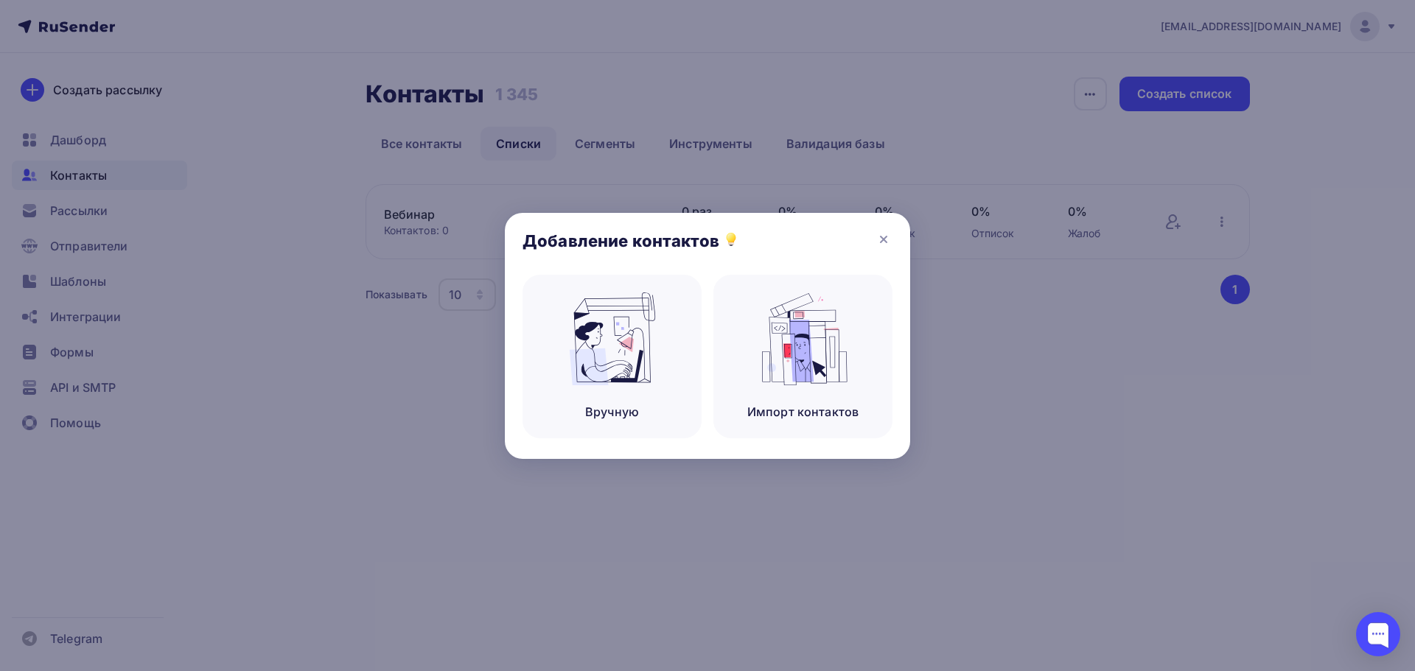
click at [1029, 304] on div at bounding box center [707, 335] width 1415 height 671
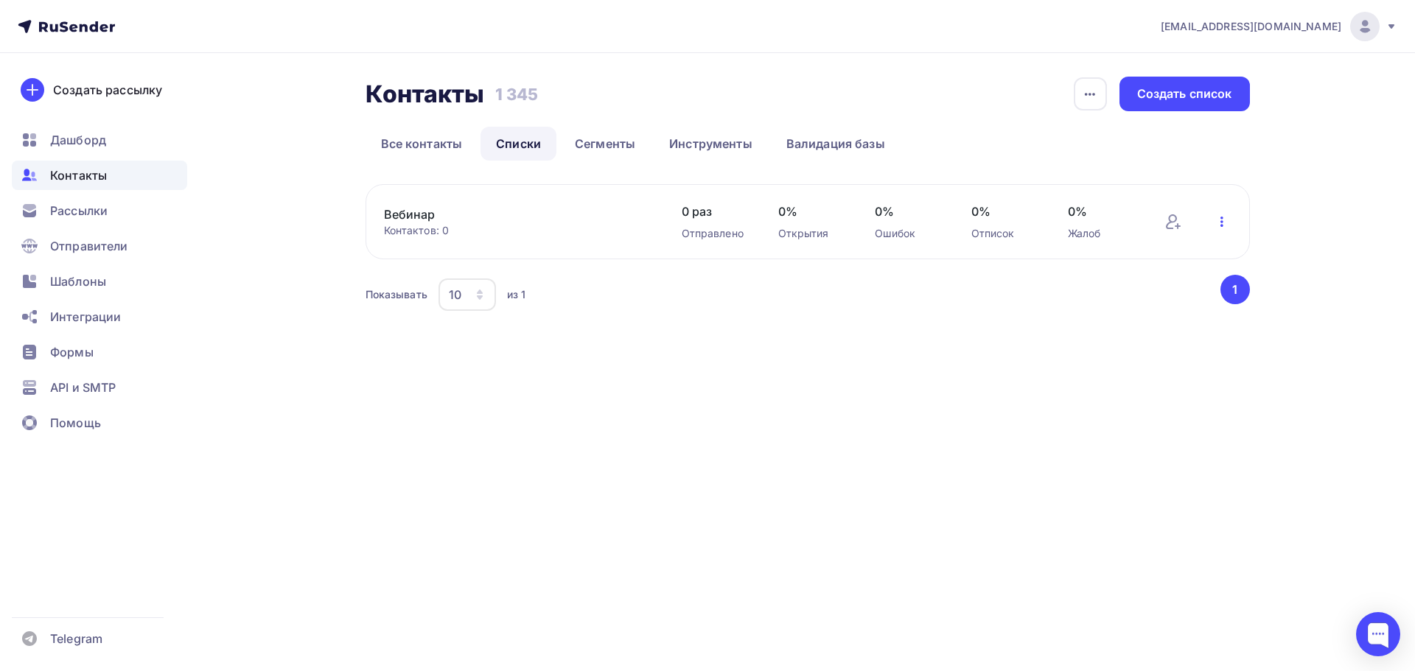
click at [1228, 217] on icon "button" at bounding box center [1222, 222] width 18 height 18
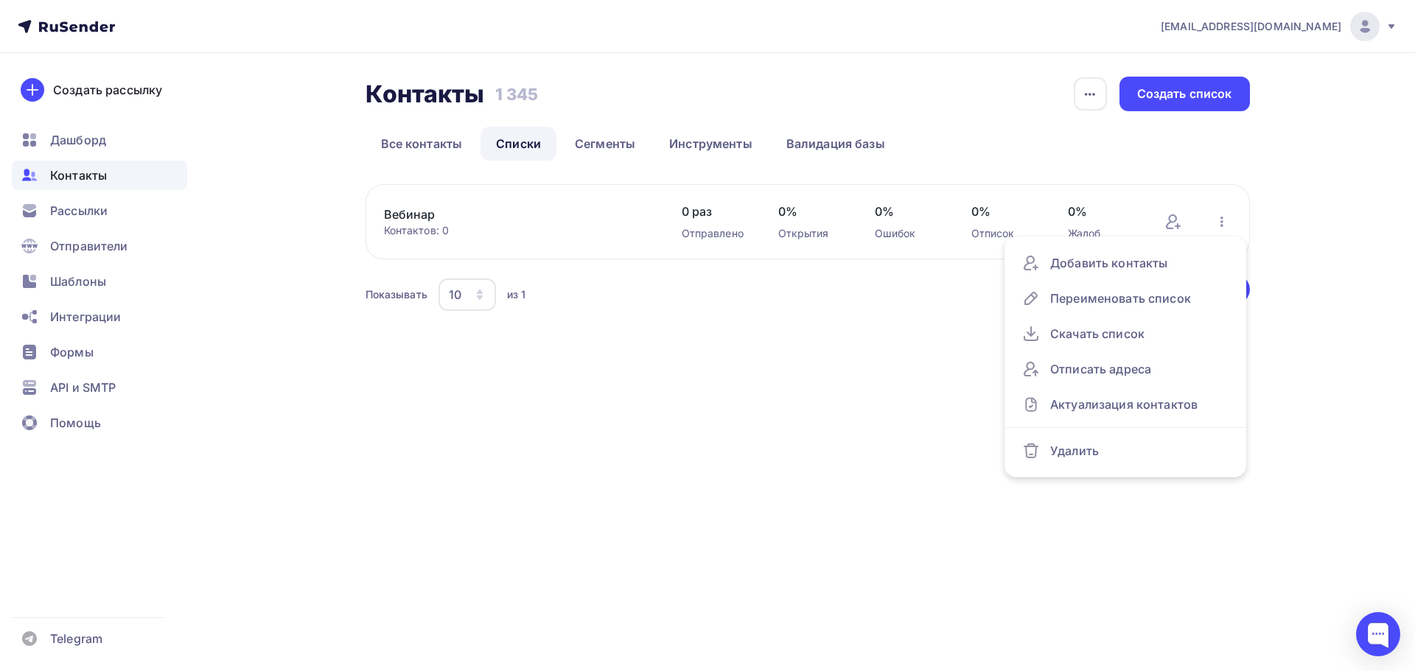
click at [1264, 205] on div "Контакты Контакты 1 345 1 345 История импорта Создать список Все контакты Списк…" at bounding box center [708, 213] width 1208 height 321
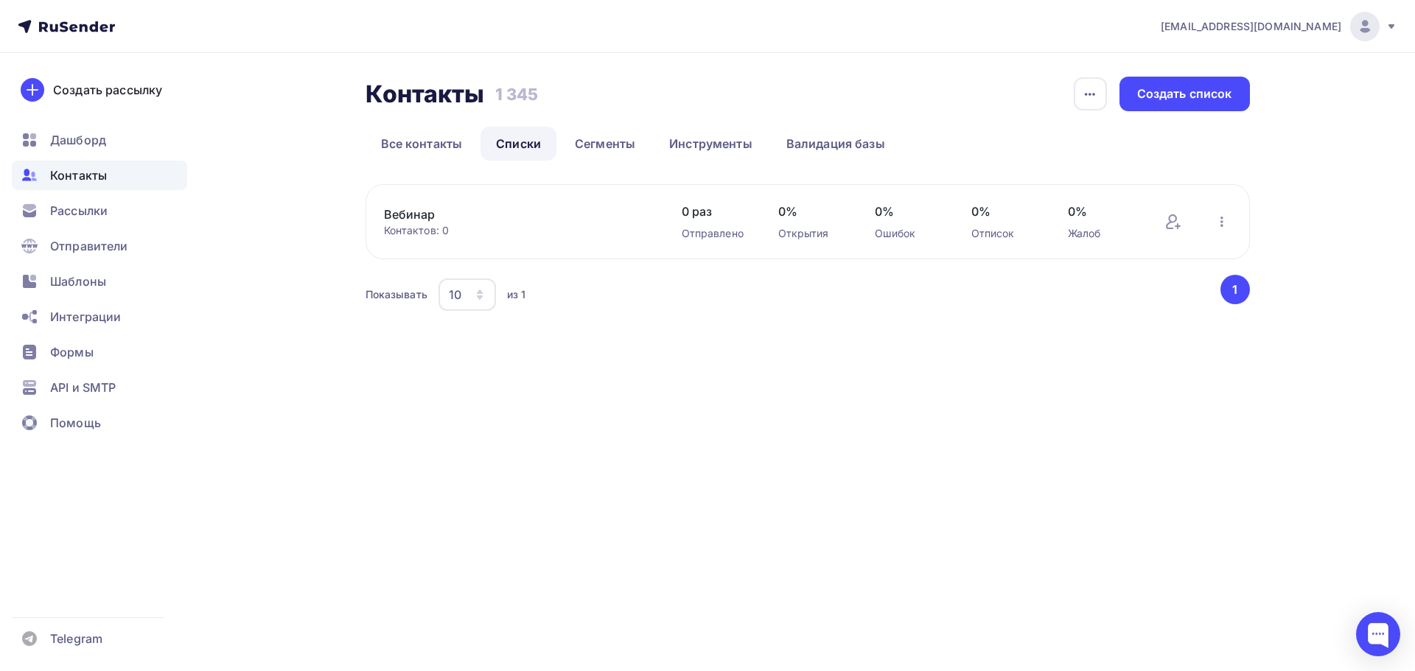
click at [417, 217] on link "Вебинар" at bounding box center [509, 215] width 251 height 18
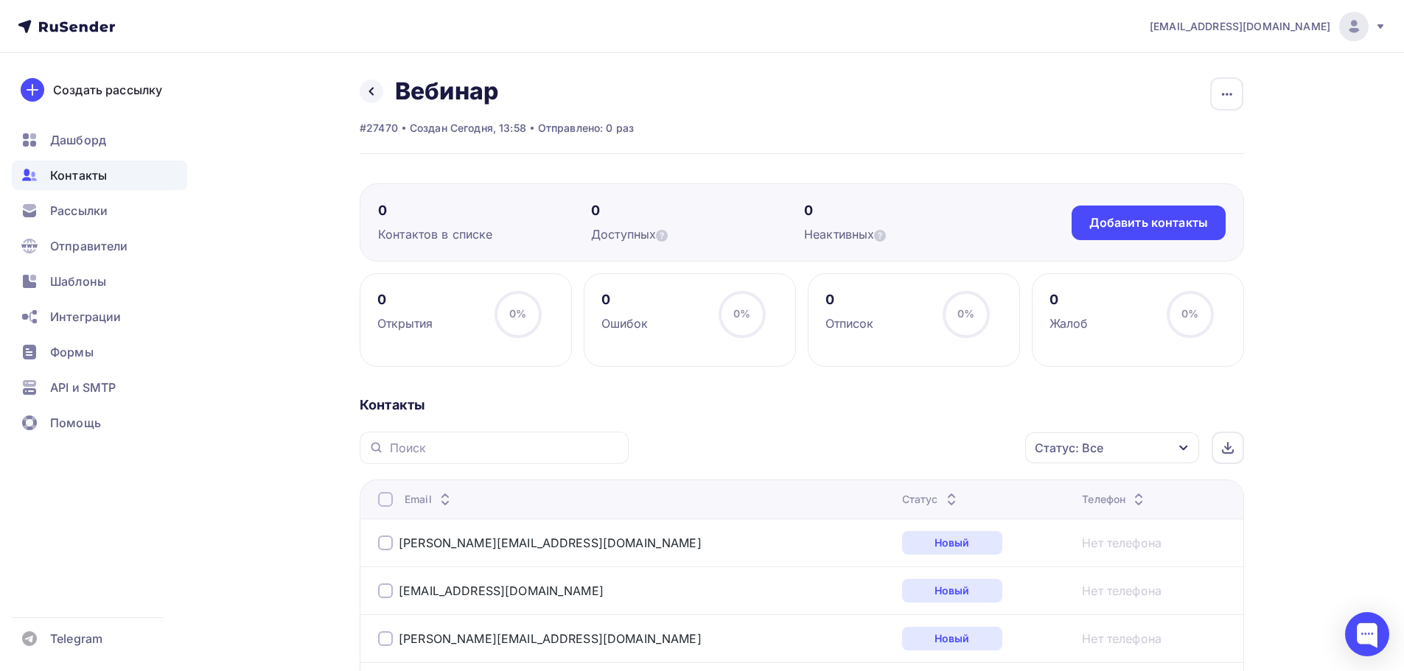
click at [783, 82] on div "Назад Вебинар Переименовать список Скачать список Отписать адреса Настроить пол…" at bounding box center [802, 115] width 884 height 77
click at [105, 204] on span "Рассылки" at bounding box center [78, 211] width 57 height 18
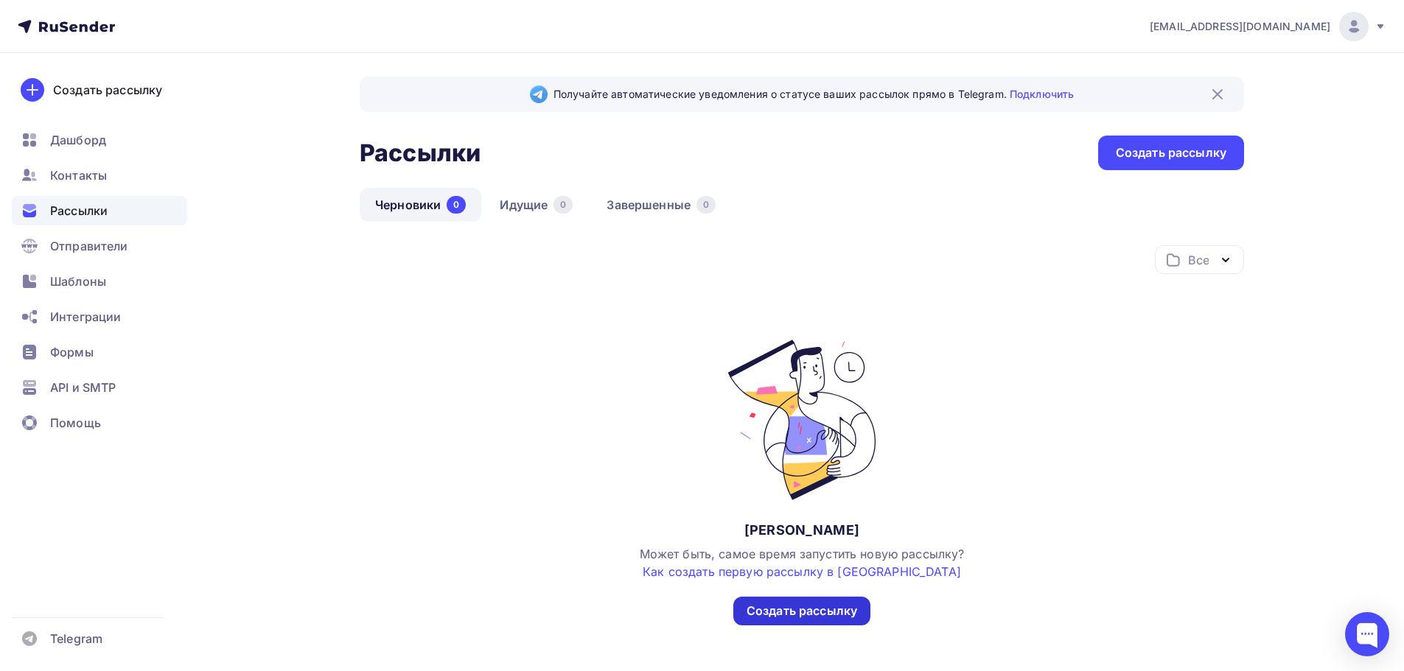
click at [846, 603] on div "Создать рассылку" at bounding box center [801, 611] width 111 height 17
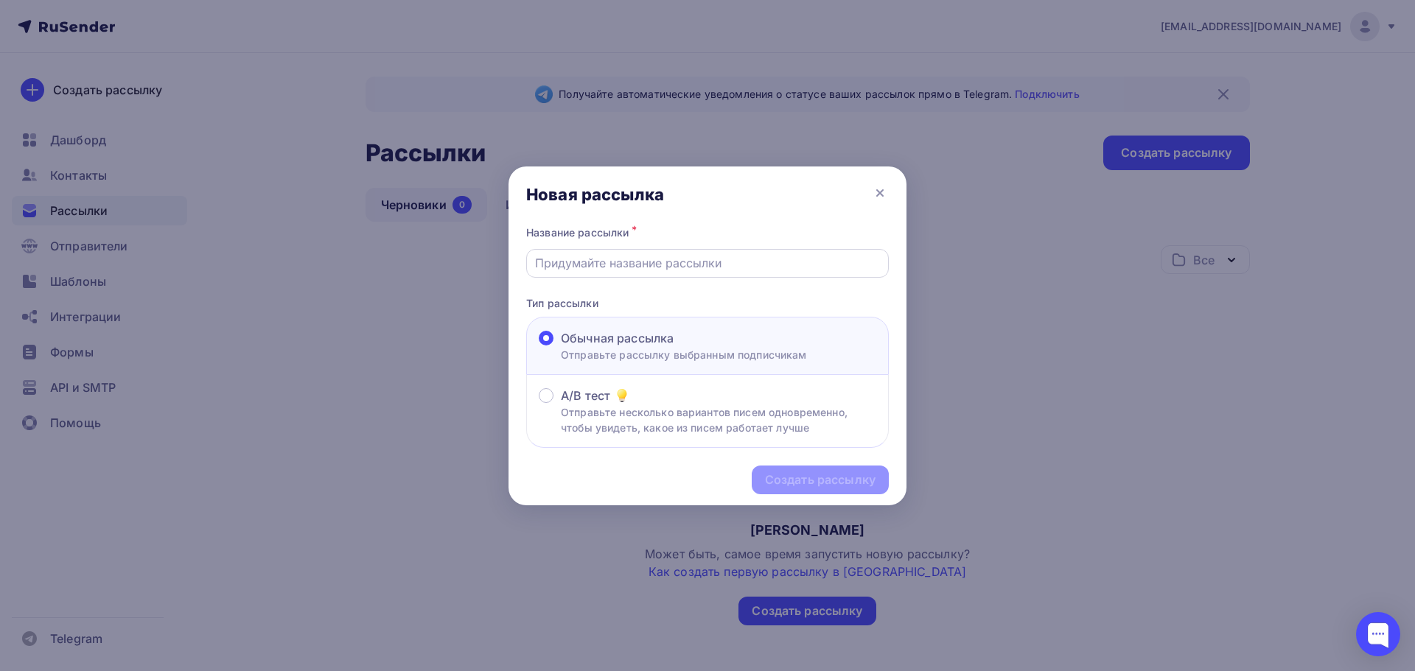
click at [707, 273] on div at bounding box center [707, 263] width 363 height 29
click at [660, 255] on input "text" at bounding box center [708, 263] width 346 height 18
type input "приглашение на вебинар"
click at [830, 475] on div "Создать рассылку" at bounding box center [820, 480] width 111 height 17
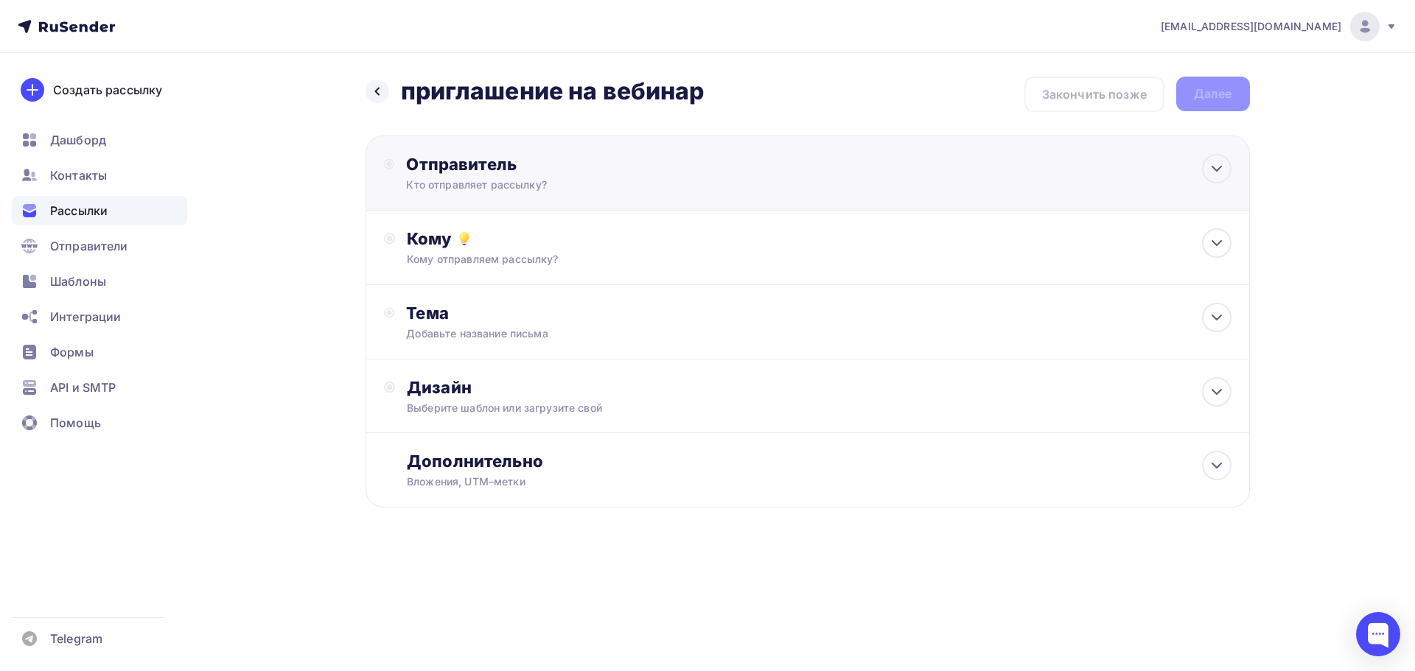
click at [1200, 173] on div "Отправитель Кто отправляет рассылку? Email * [EMAIL_ADDRESS][DOMAIN_NAME] [EMAI…" at bounding box center [807, 173] width 884 height 75
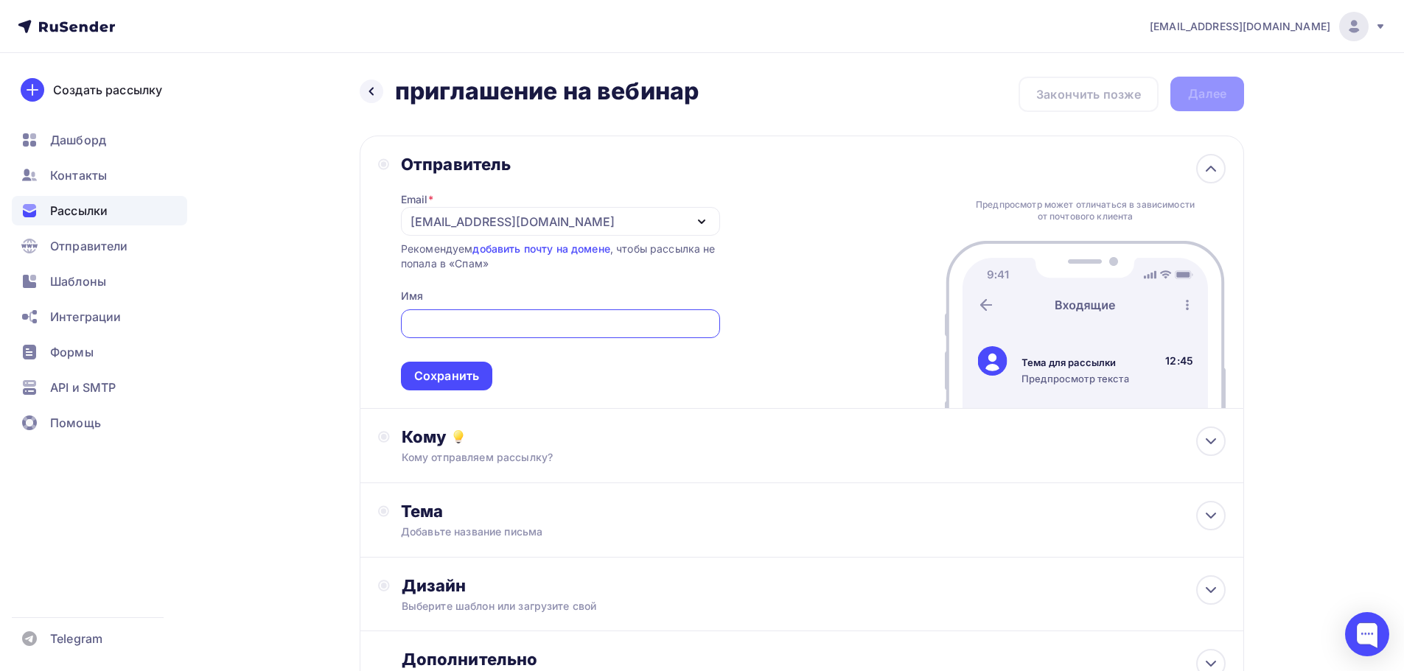
click at [486, 321] on input "text" at bounding box center [560, 324] width 302 height 18
drag, startPoint x: 680, startPoint y: 287, endPoint x: 653, endPoint y: 306, distance: 33.3
click at [680, 287] on div "Email * [EMAIL_ADDRESS][DOMAIN_NAME] [EMAIL_ADDRESS][DOMAIN_NAME] Добавить отпр…" at bounding box center [560, 283] width 319 height 216
click at [602, 337] on div at bounding box center [560, 323] width 319 height 29
click at [592, 319] on input "text" at bounding box center [560, 324] width 302 height 18
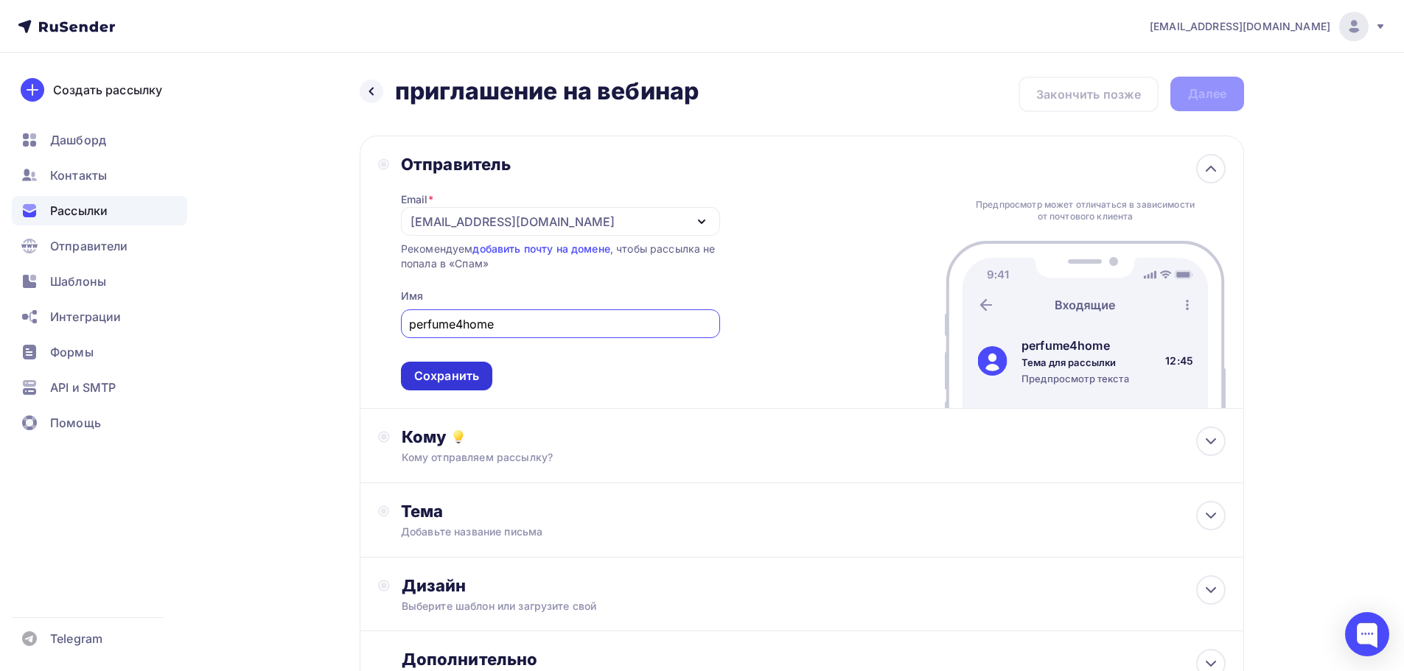
type input "perfume4home"
click at [474, 365] on div "Сохранить" at bounding box center [446, 376] width 91 height 29
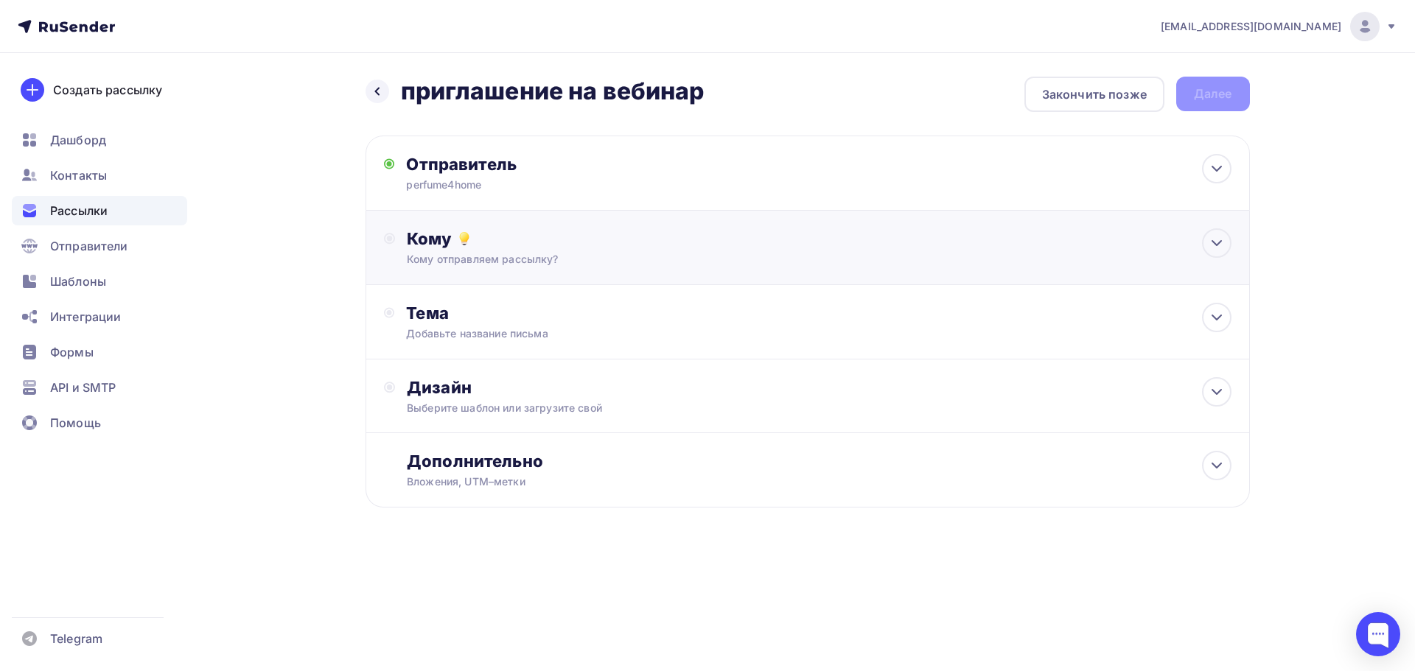
click at [521, 239] on div "Кому" at bounding box center [819, 238] width 824 height 21
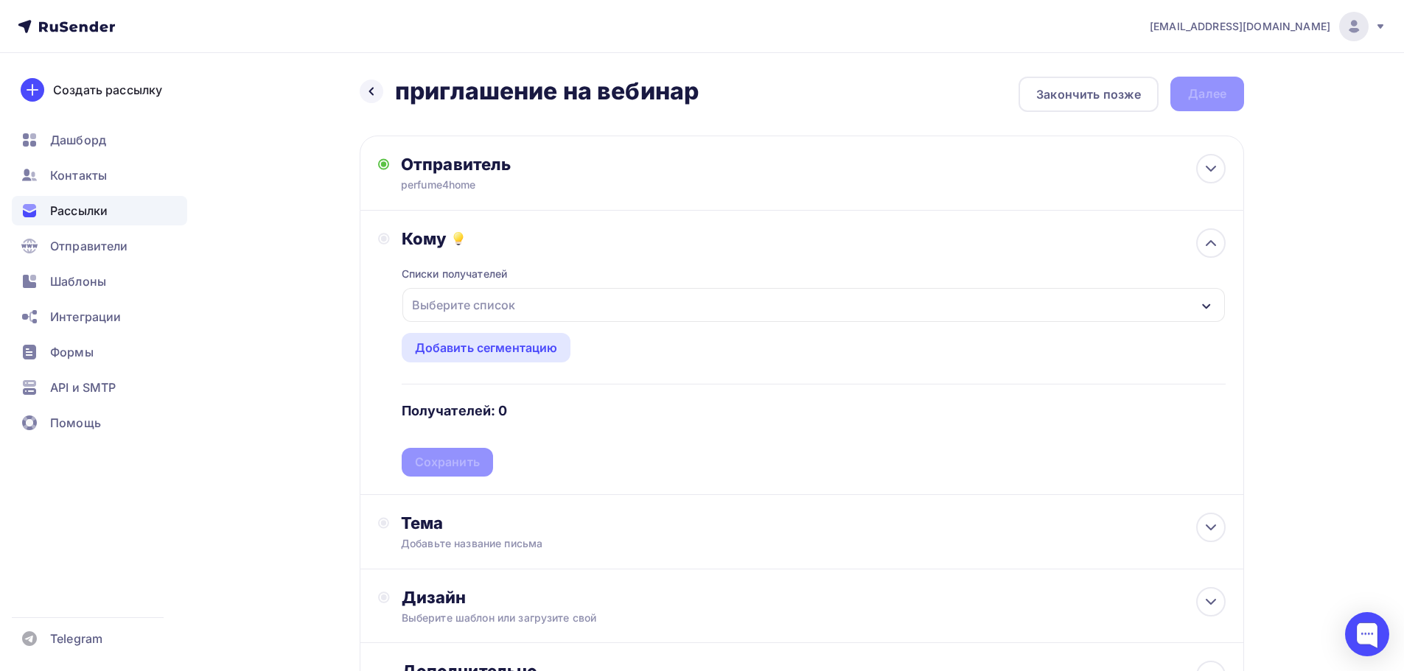
click at [500, 310] on div "Выберите список" at bounding box center [463, 305] width 115 height 27
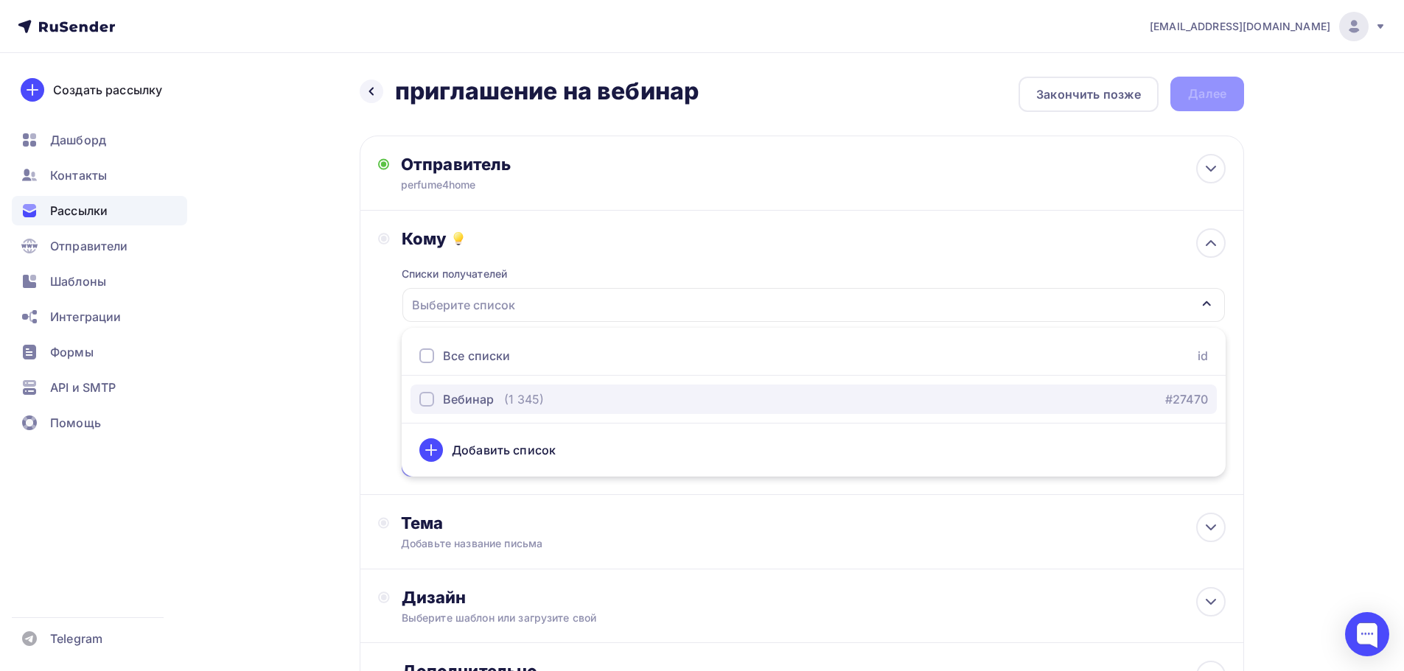
click at [524, 399] on div "(1 345)" at bounding box center [524, 400] width 40 height 18
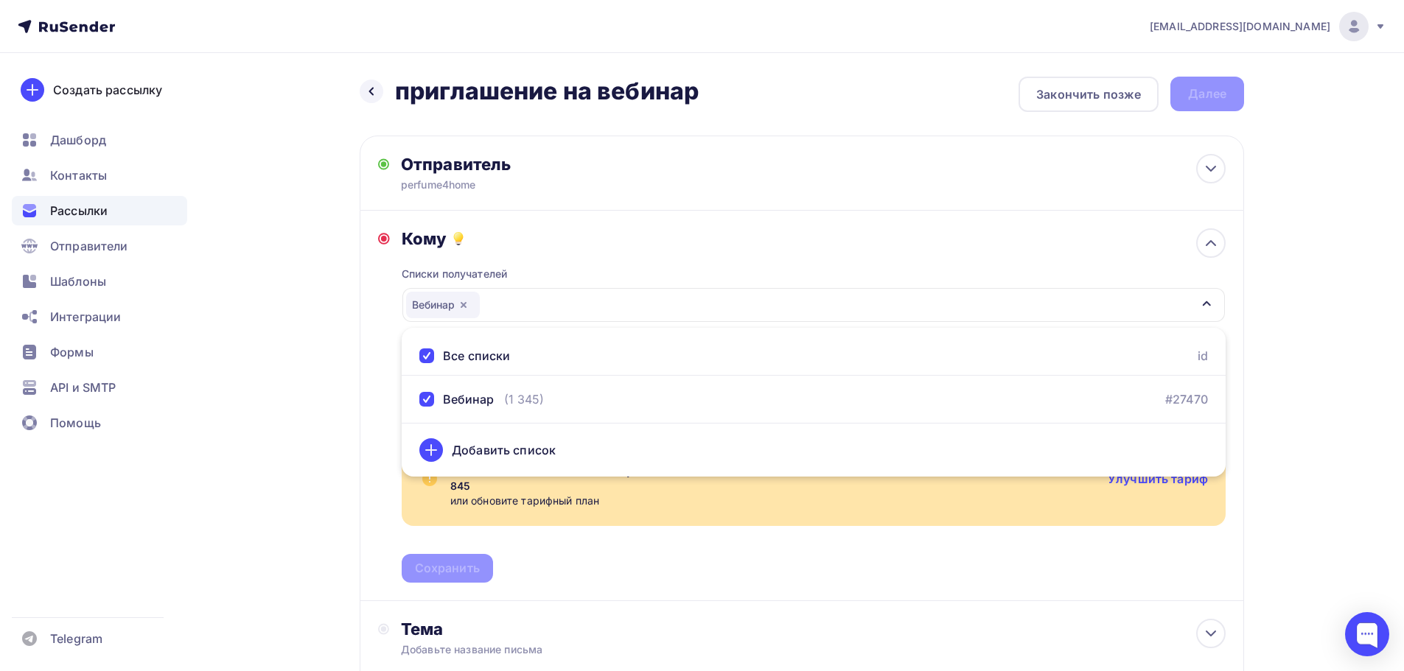
click at [572, 245] on div "Кому" at bounding box center [814, 238] width 824 height 21
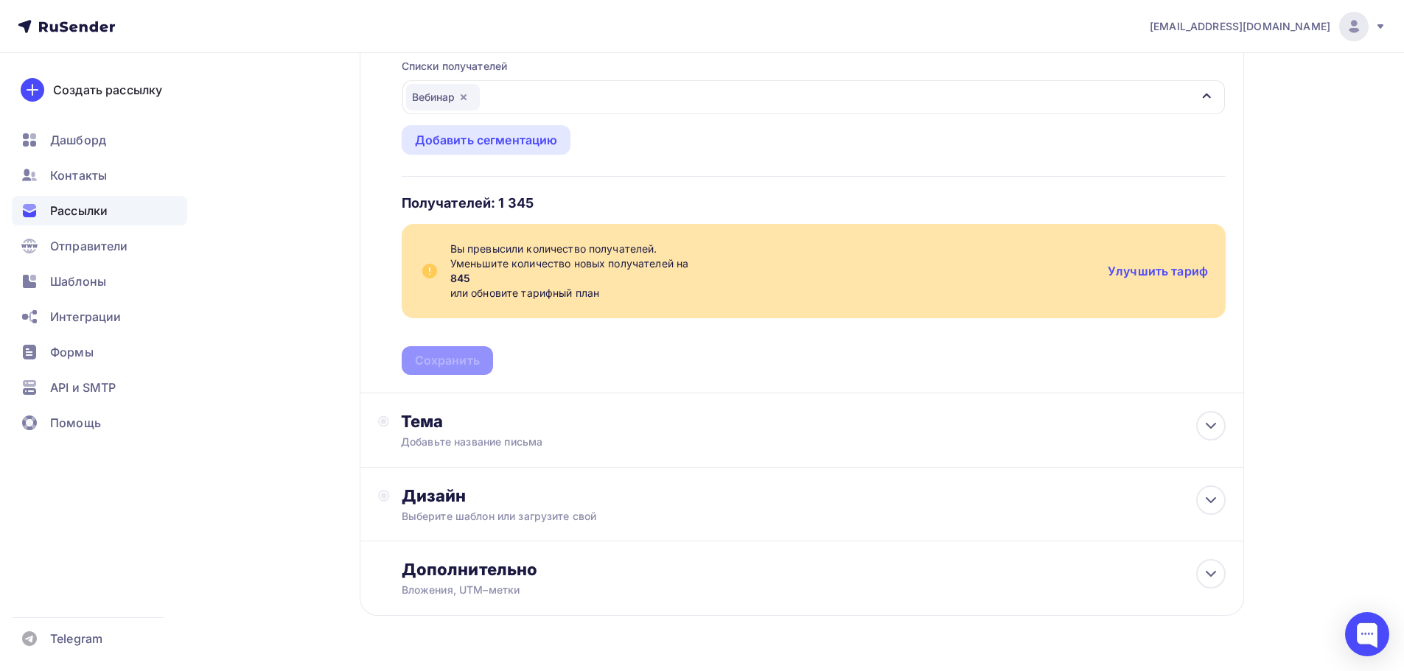
scroll to position [221, 0]
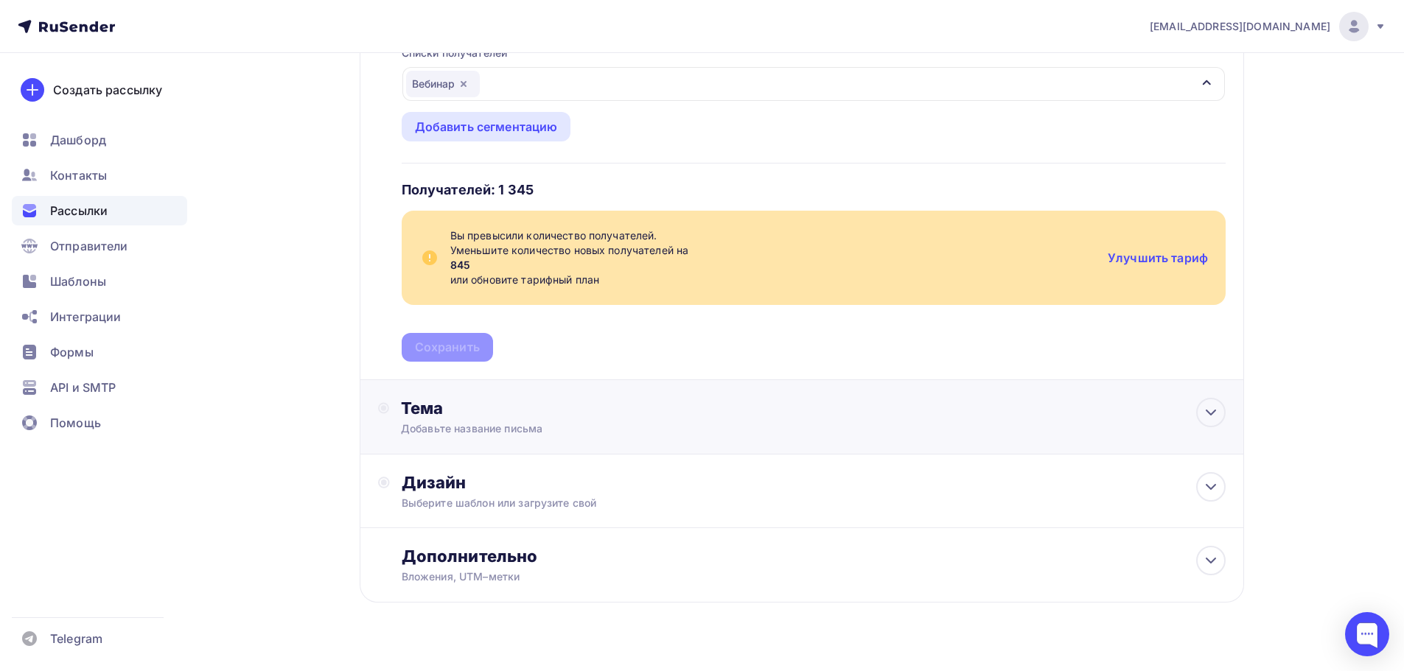
click at [588, 424] on div "Добавьте название письма" at bounding box center [532, 428] width 262 height 15
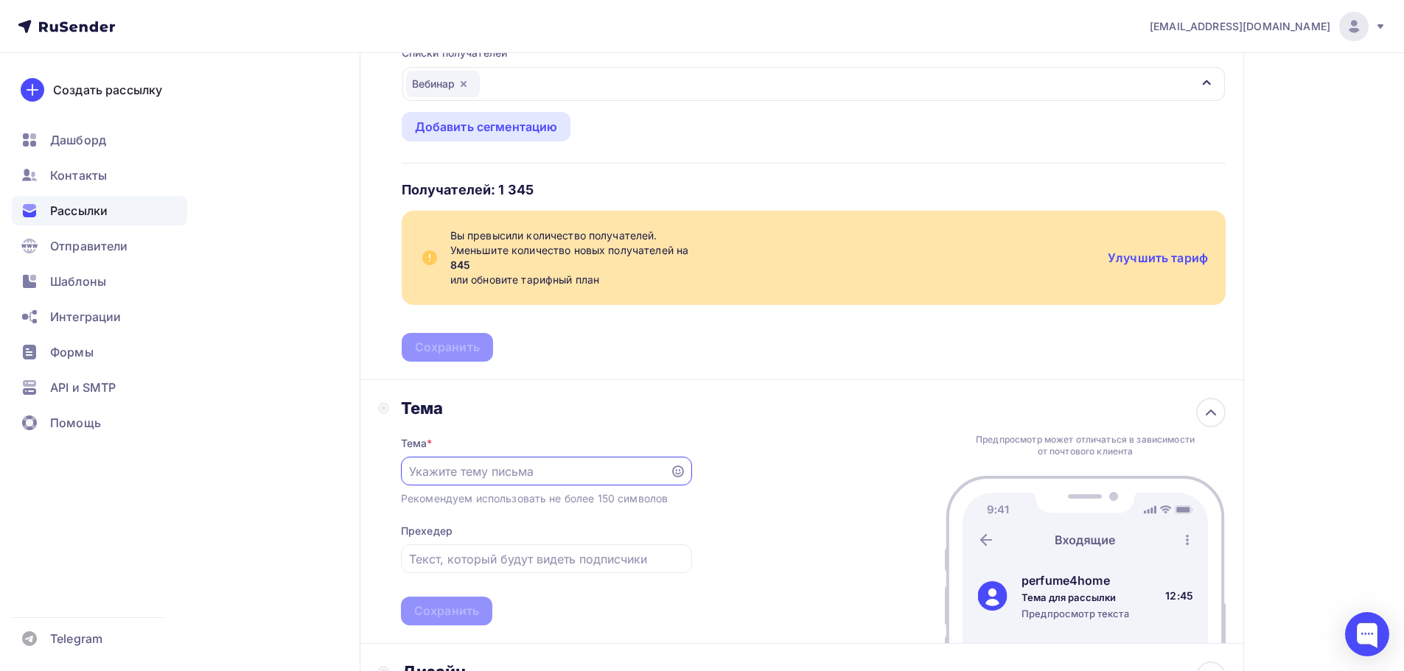
scroll to position [0, 0]
